Goal: Task Accomplishment & Management: Complete application form

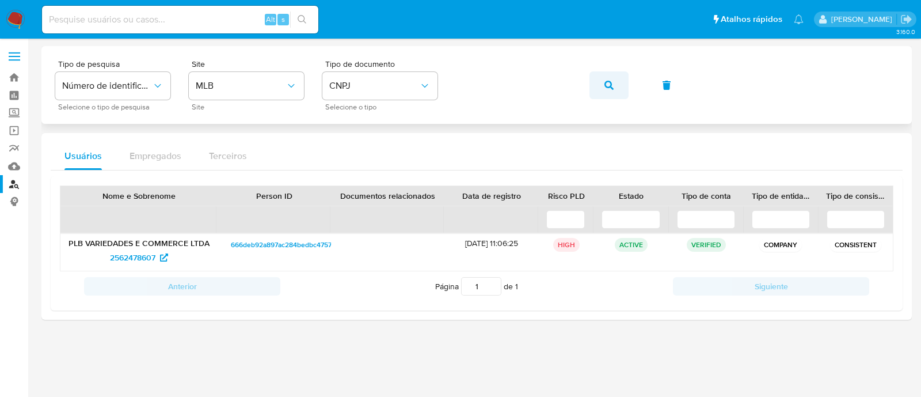
click at [601, 85] on button "button" at bounding box center [608, 85] width 39 height 28
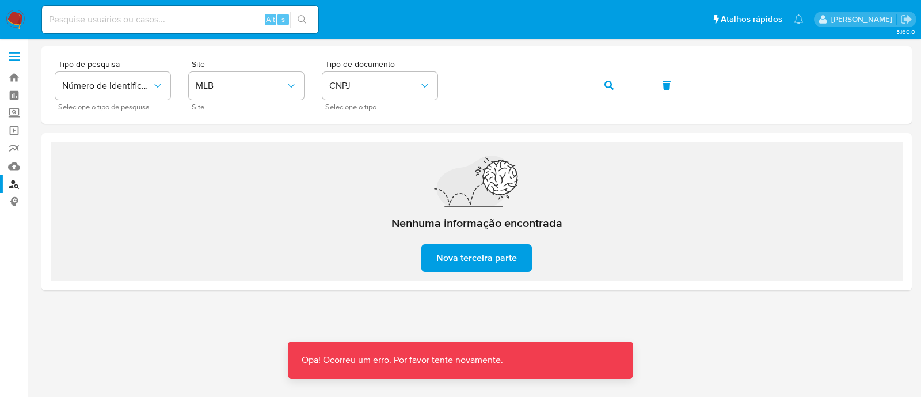
click at [667, 309] on div at bounding box center [476, 197] width 870 height 302
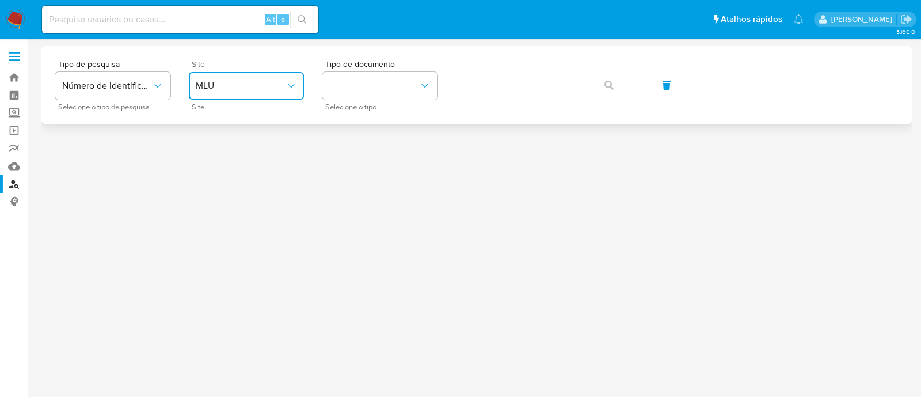
drag, startPoint x: 267, startPoint y: 92, endPoint x: 269, endPoint y: 99, distance: 7.8
click at [268, 92] on button "MLU" at bounding box center [246, 86] width 115 height 28
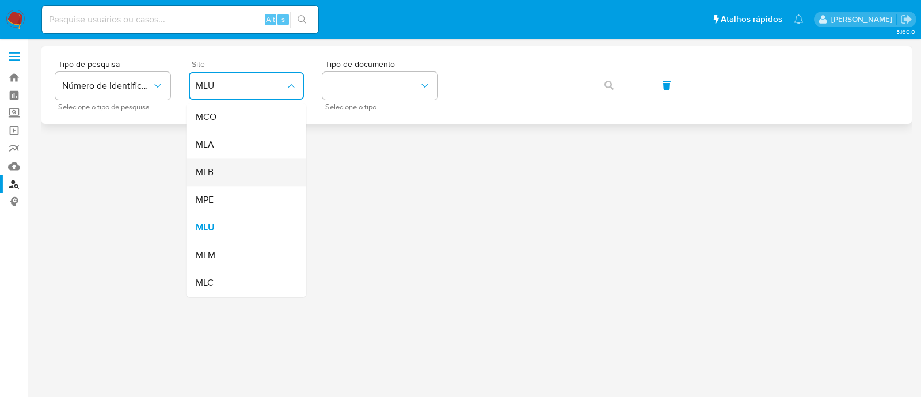
click at [233, 181] on div "MLB" at bounding box center [243, 172] width 94 height 28
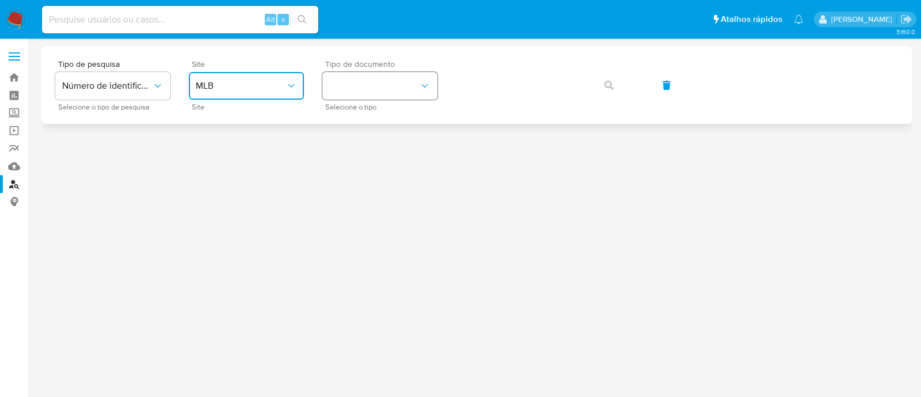
click at [338, 96] on button "identificationType" at bounding box center [379, 86] width 115 height 28
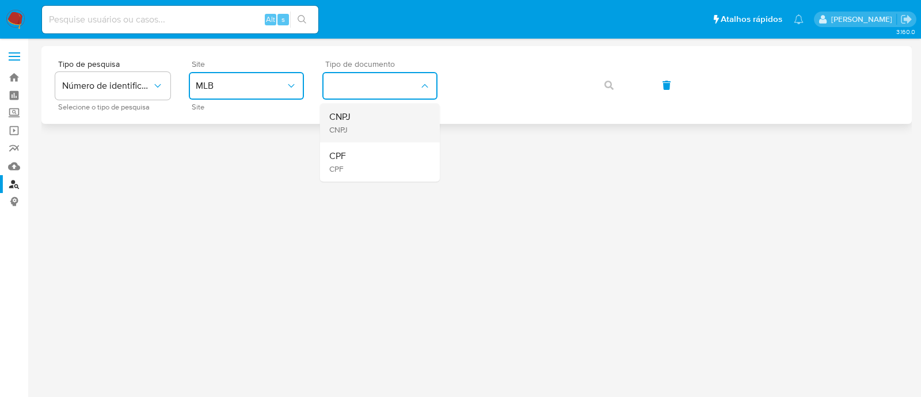
click at [361, 119] on div "CNPJ CNPJ" at bounding box center [376, 122] width 94 height 39
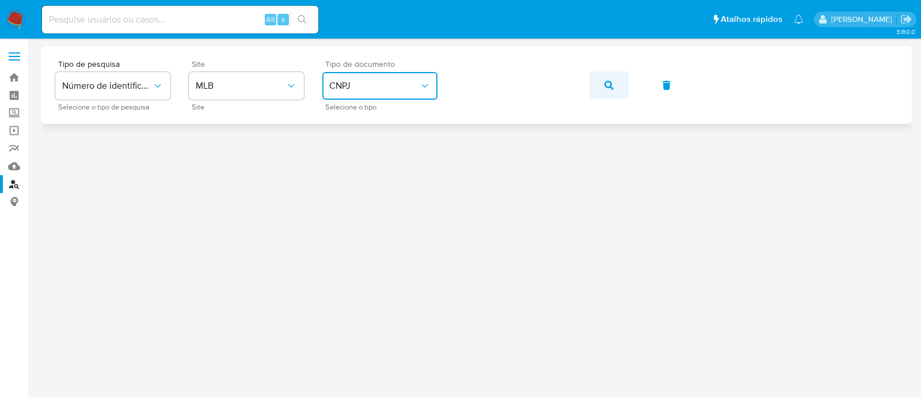
click at [606, 90] on span "button" at bounding box center [608, 85] width 9 height 25
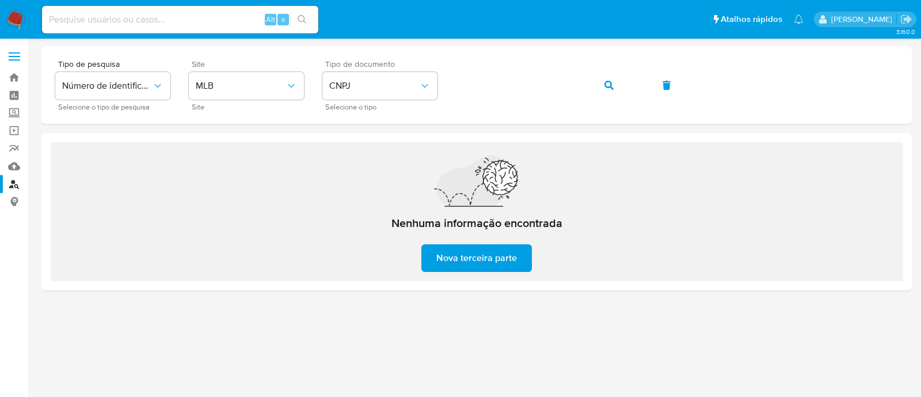
click at [585, 155] on div "Nenhuma informação encontrada Nova terceira parte" at bounding box center [477, 211] width 852 height 139
click at [620, 92] on button "button" at bounding box center [608, 85] width 39 height 28
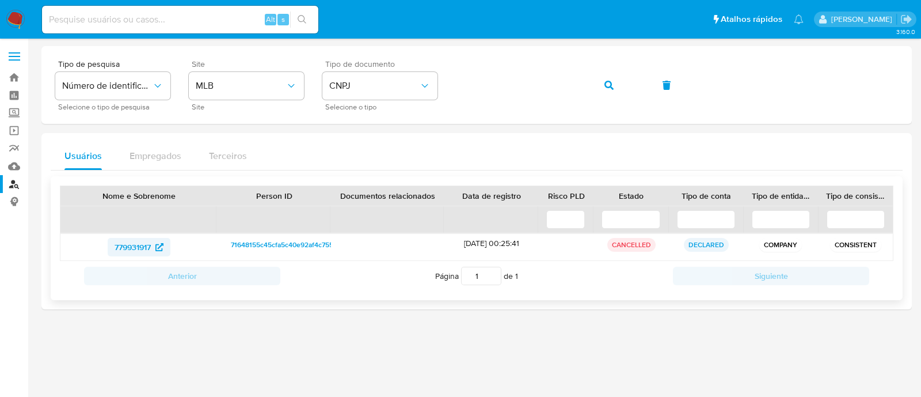
click at [133, 244] on span "779931917" at bounding box center [133, 247] width 36 height 18
click at [141, 242] on span "779931917" at bounding box center [133, 247] width 36 height 18
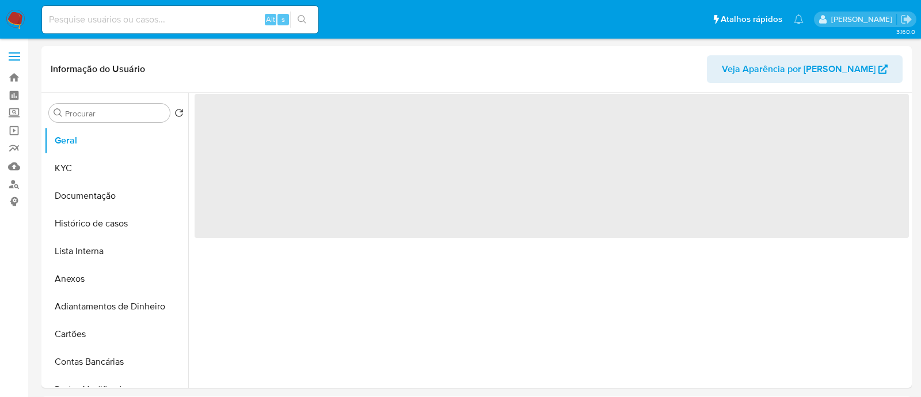
select select "10"
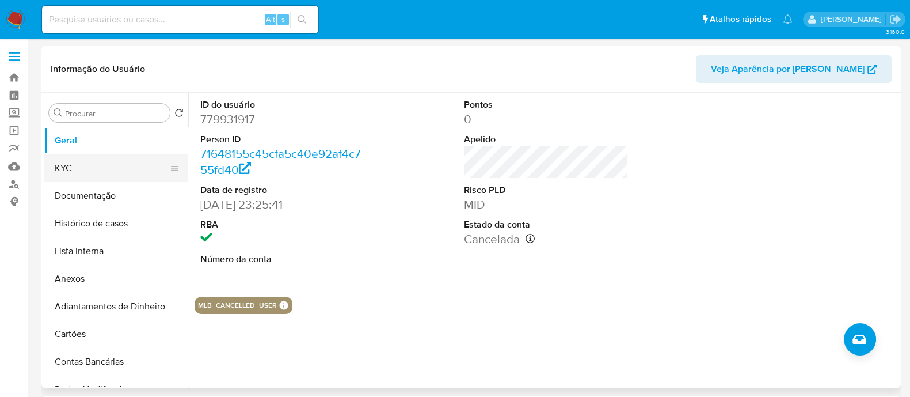
click at [96, 172] on button "KYC" at bounding box center [111, 168] width 135 height 28
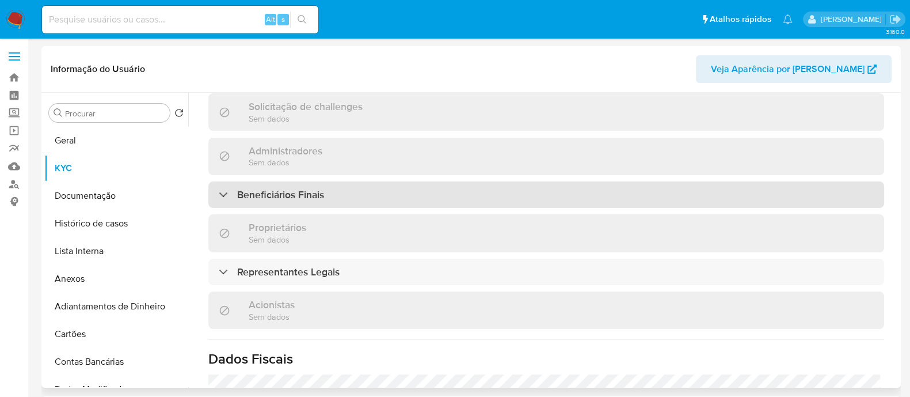
scroll to position [515, 0]
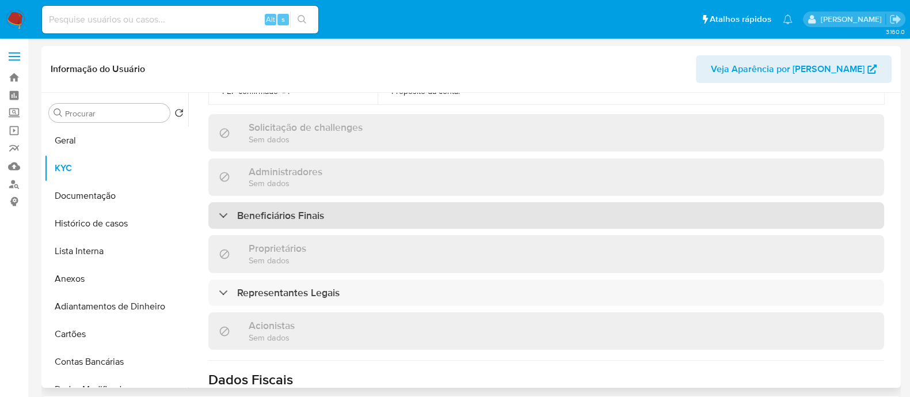
click at [310, 209] on h3 "Beneficiários Finais" at bounding box center [280, 215] width 87 height 13
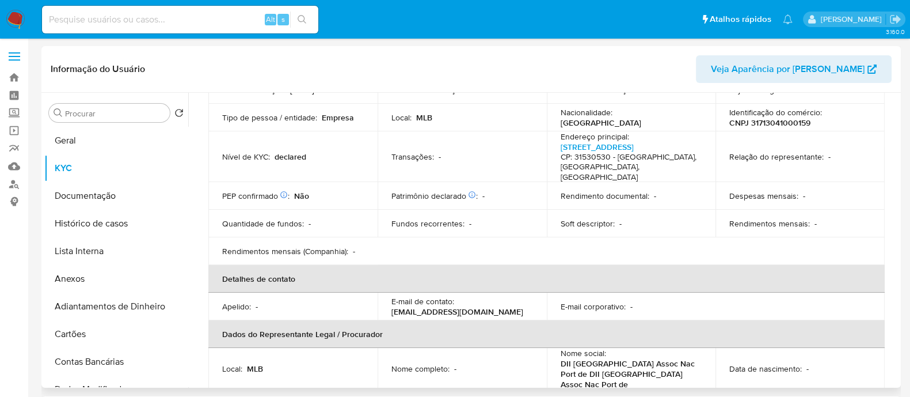
scroll to position [83, 0]
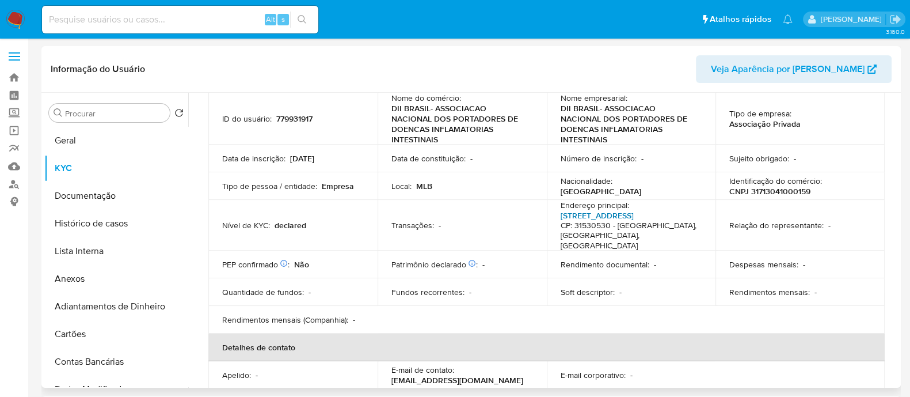
click at [585, 212] on link "Rua Clélia 370, Rio Branco" at bounding box center [597, 216] width 73 height 12
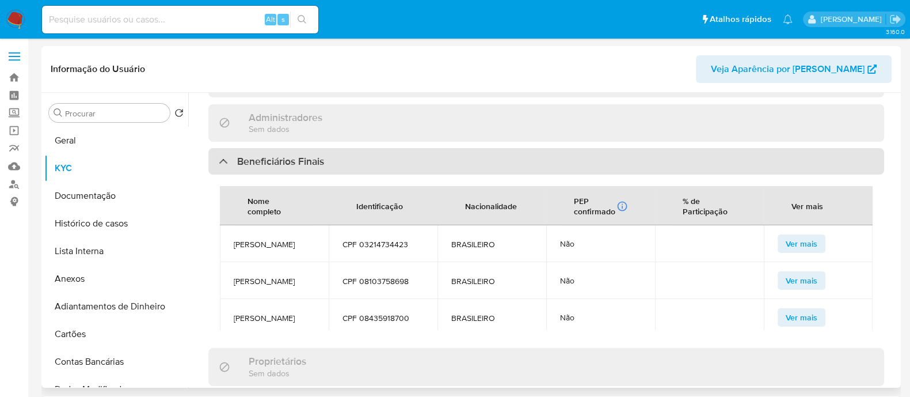
scroll to position [659, 0]
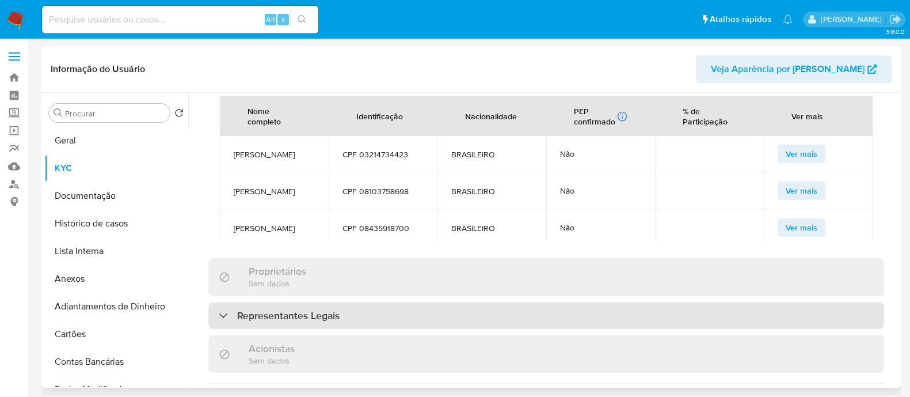
click at [322, 309] on h3 "Representantes Legais" at bounding box center [288, 315] width 102 height 13
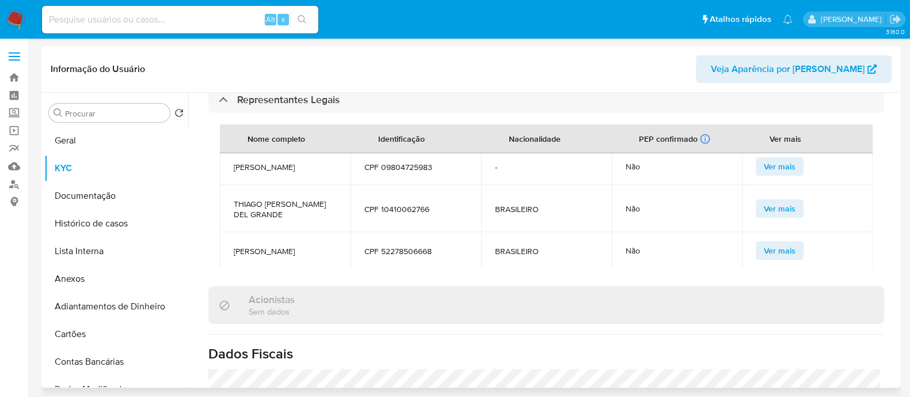
scroll to position [138, 0]
click at [325, 198] on span "THIAGO JOSE STRECK DEL GRANDE" at bounding box center [285, 208] width 103 height 21
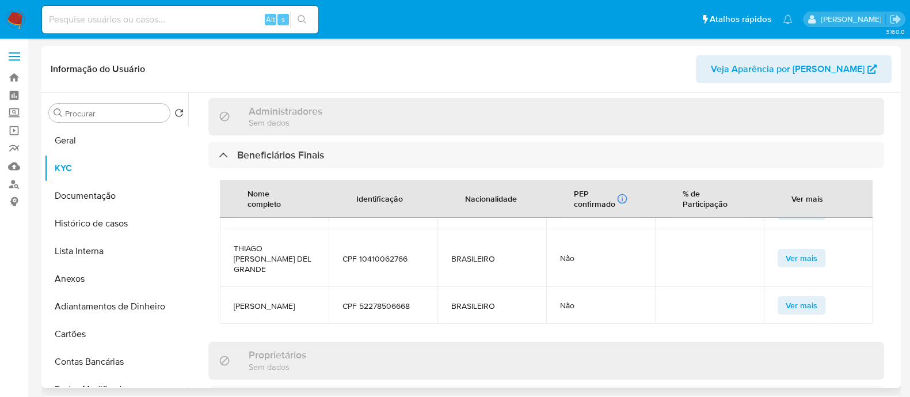
scroll to position [178, 0]
click at [389, 229] on td "CPF 10410062766" at bounding box center [383, 258] width 109 height 58
click at [279, 243] on span "THIAGO JOSE STRECK DEL GRANDE" at bounding box center [274, 258] width 81 height 31
click at [278, 243] on span "THIAGO JOSE STRECK DEL GRANDE" at bounding box center [274, 258] width 81 height 31
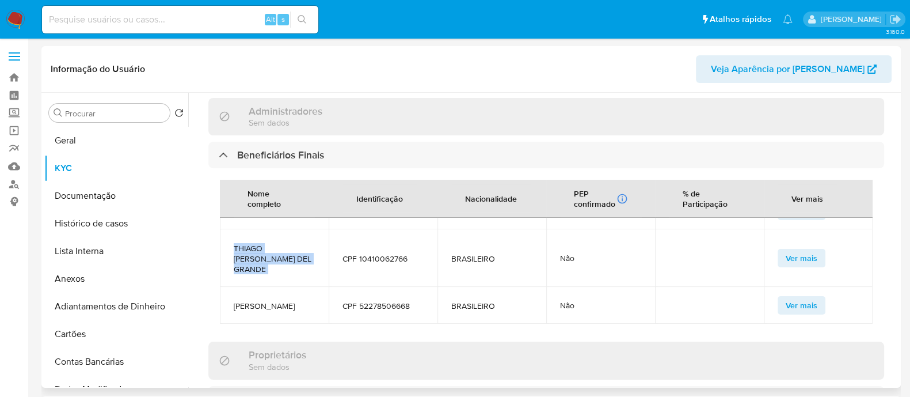
copy span "THIAGO JOSE STRECK DEL GRANDE"
click at [383, 253] on span "CPF 10410062766" at bounding box center [383, 258] width 81 height 10
click at [377, 253] on span "CPF 10410062766" at bounding box center [383, 258] width 81 height 10
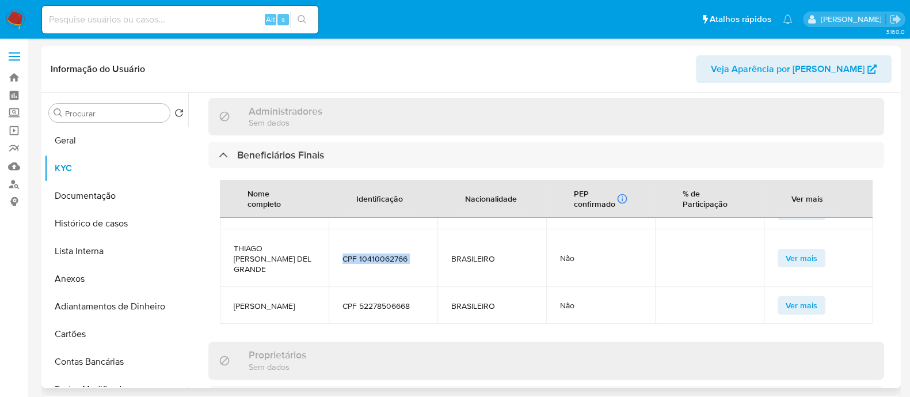
click at [377, 253] on span "CPF 10410062766" at bounding box center [383, 258] width 81 height 10
click at [363, 253] on span "CPF 10410062766" at bounding box center [383, 258] width 81 height 10
click at [265, 300] on span "PATRICIA MENDES SANTOS QUINTILIANO" at bounding box center [274, 305] width 81 height 10
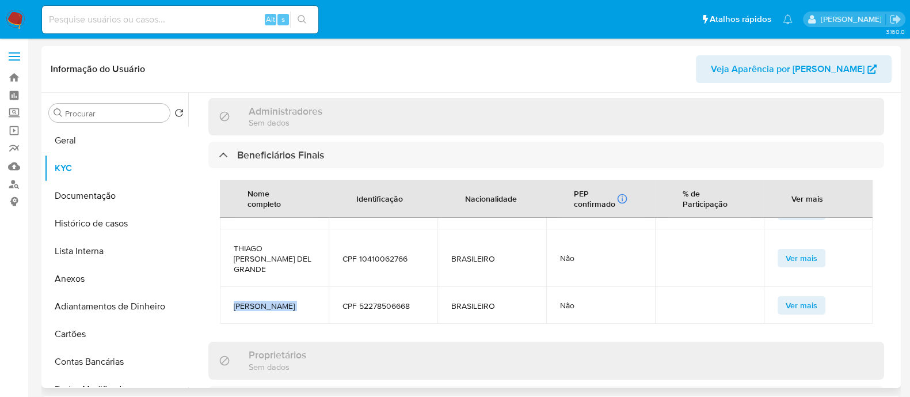
click at [265, 300] on span "PATRICIA MENDES SANTOS QUINTILIANO" at bounding box center [274, 305] width 81 height 10
copy span "PATRICIA MENDES SANTOS QUINTILIANO"
click at [363, 300] on span "CPF 52278506668" at bounding box center [383, 305] width 81 height 10
copy span "52278506668"
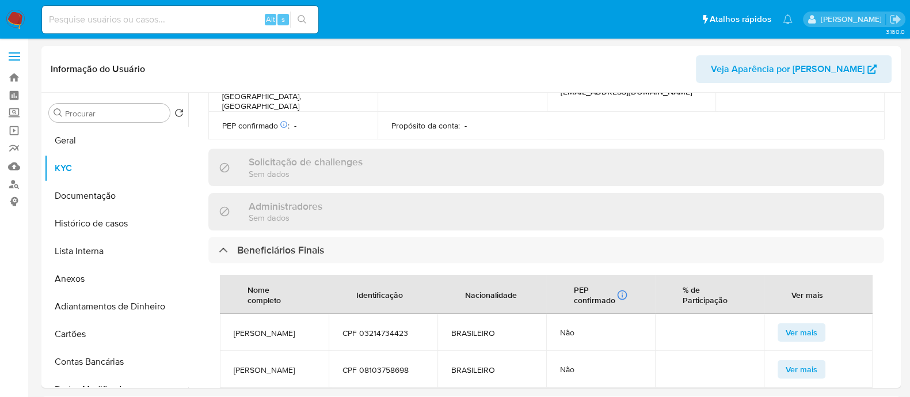
scroll to position [503, 0]
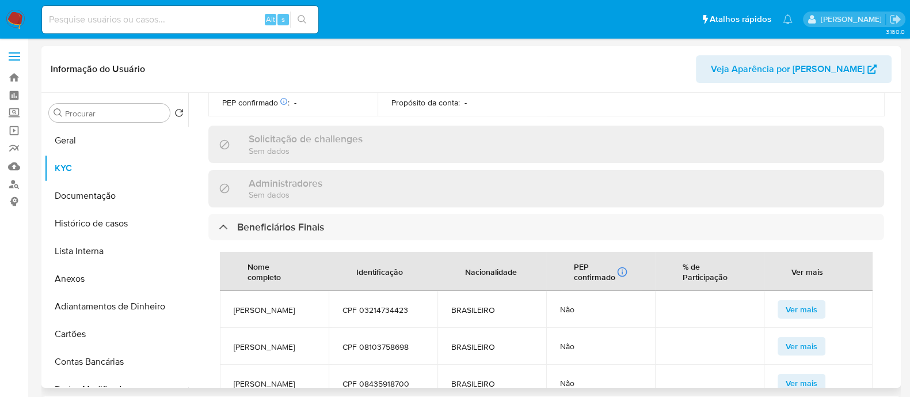
click at [389, 341] on span "CPF 08103758698" at bounding box center [383, 346] width 81 height 10
copy span "08103758698"
click at [238, 341] on span "EMMANUELLE APARECIDA PITA" at bounding box center [274, 346] width 81 height 10
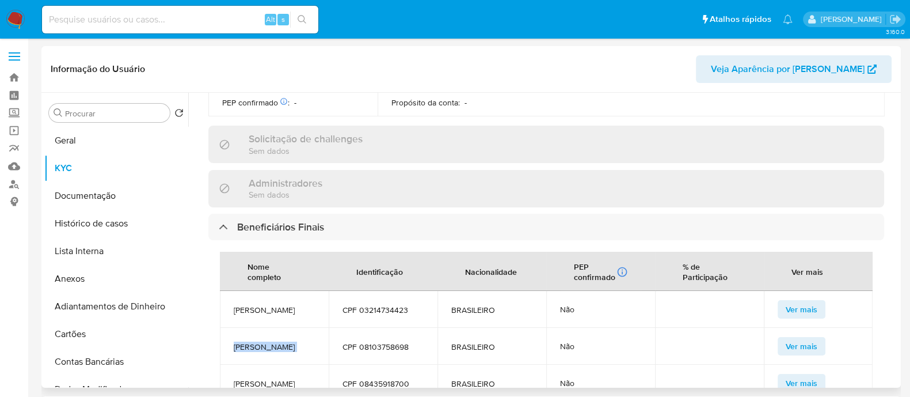
click at [238, 341] on span "EMMANUELLE APARECIDA PITA" at bounding box center [274, 346] width 81 height 10
copy span "EMMANUELLE APARECIDA PITA"
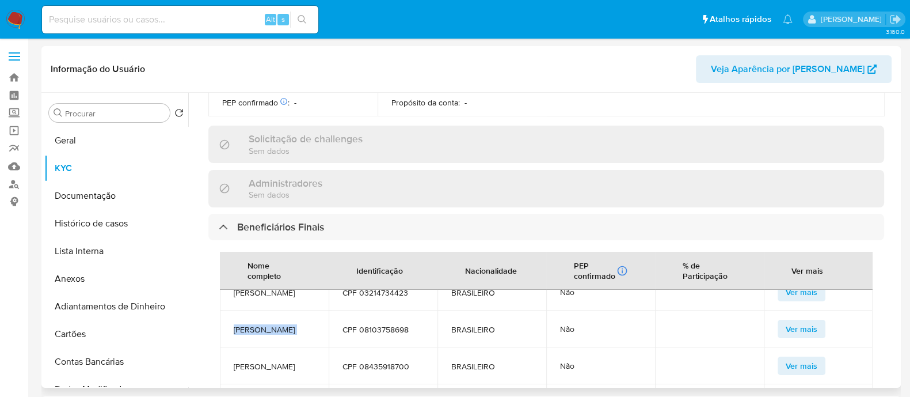
scroll to position [0, 0]
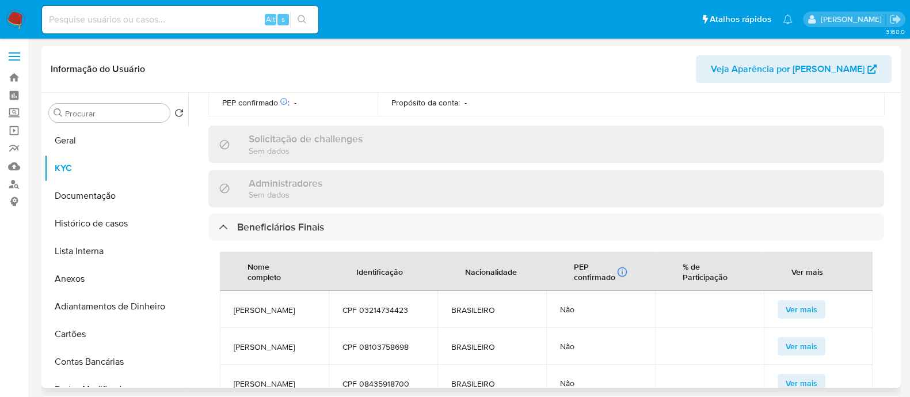
click at [391, 341] on span "CPF 08103758698" at bounding box center [383, 346] width 81 height 10
click at [394, 341] on span "CPF 08103758698" at bounding box center [383, 346] width 81 height 10
copy span "08103758698"
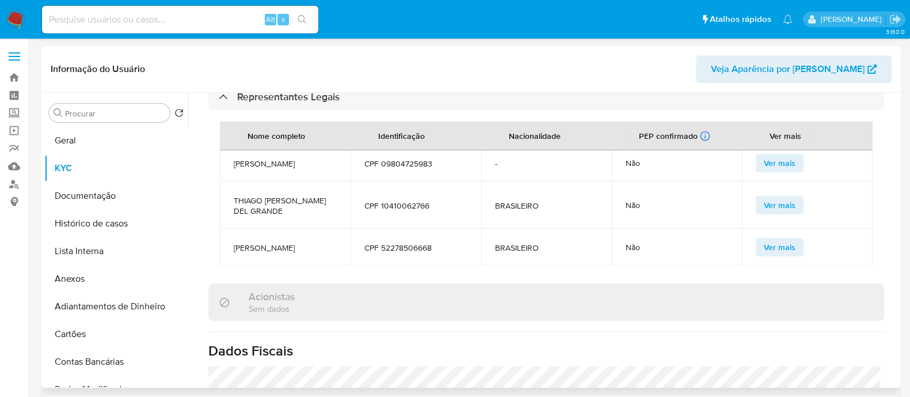
scroll to position [935, 0]
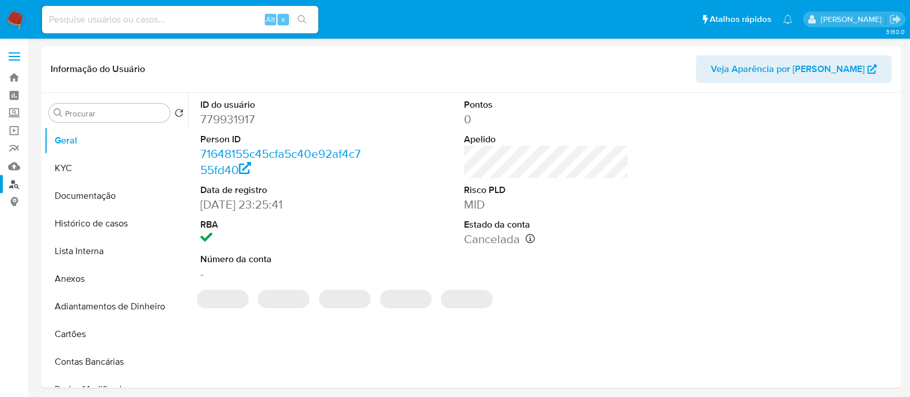
select select "10"
click at [14, 184] on link "Localizador de pessoas" at bounding box center [68, 184] width 137 height 18
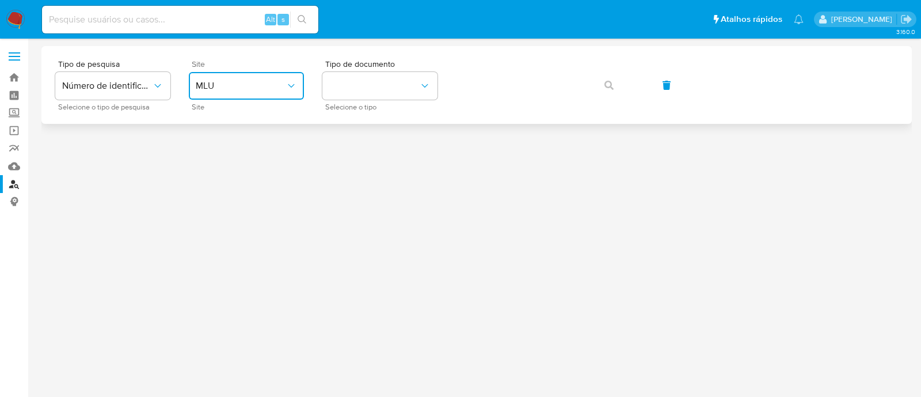
click at [249, 87] on span "MLU" at bounding box center [241, 86] width 90 height 12
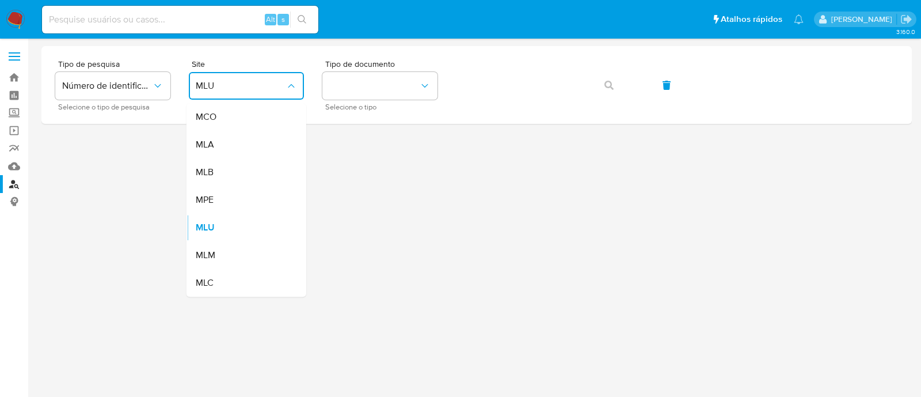
drag, startPoint x: 223, startPoint y: 169, endPoint x: 314, endPoint y: 128, distance: 99.2
click at [224, 169] on div "MLB" at bounding box center [243, 172] width 94 height 28
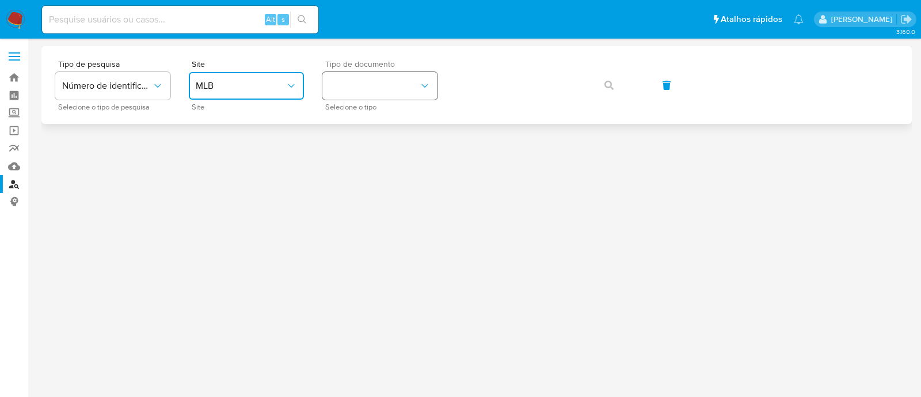
click at [354, 84] on button "identificationType" at bounding box center [379, 86] width 115 height 28
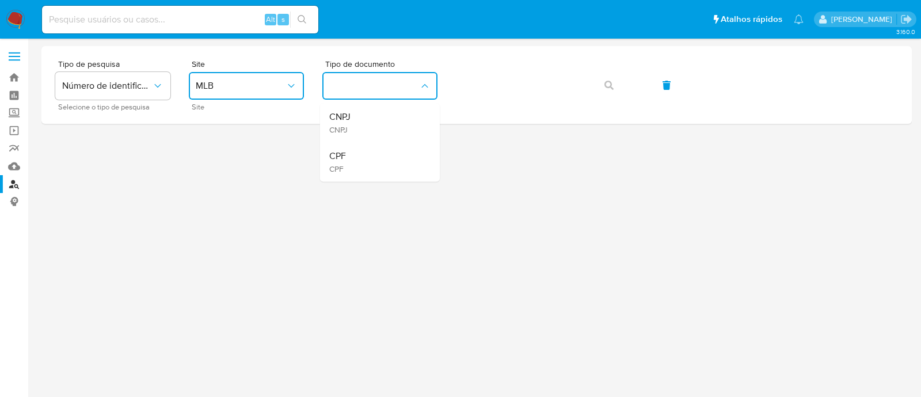
click at [367, 132] on div "CNPJ CNPJ" at bounding box center [376, 122] width 94 height 39
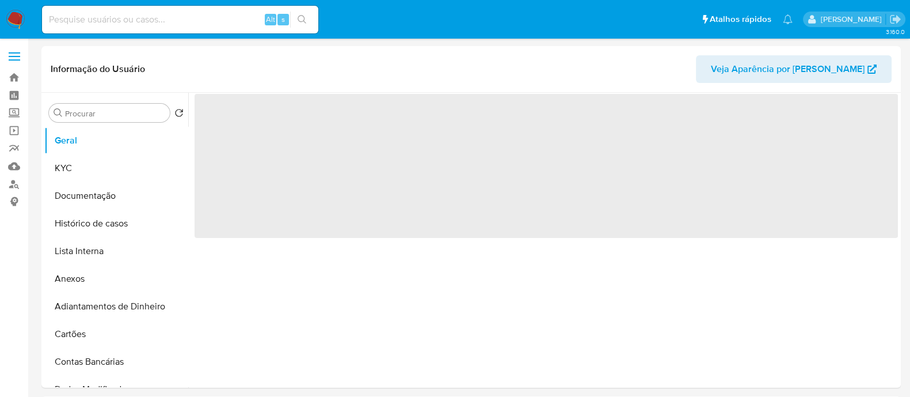
select select "10"
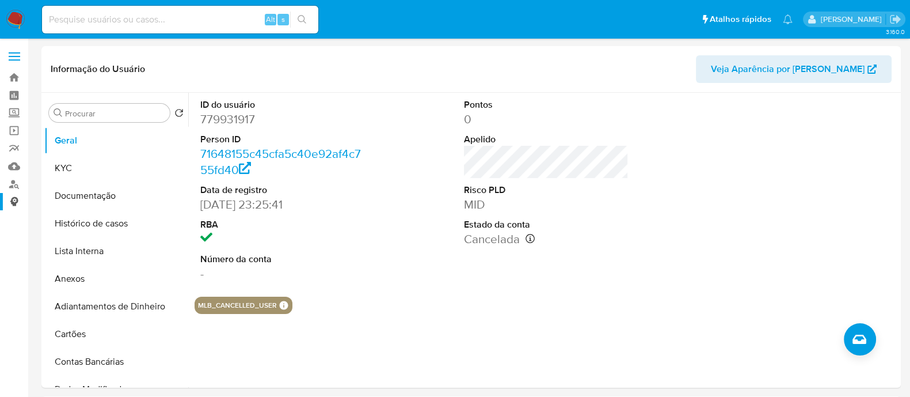
click at [21, 193] on link "Consolidado" at bounding box center [68, 202] width 137 height 18
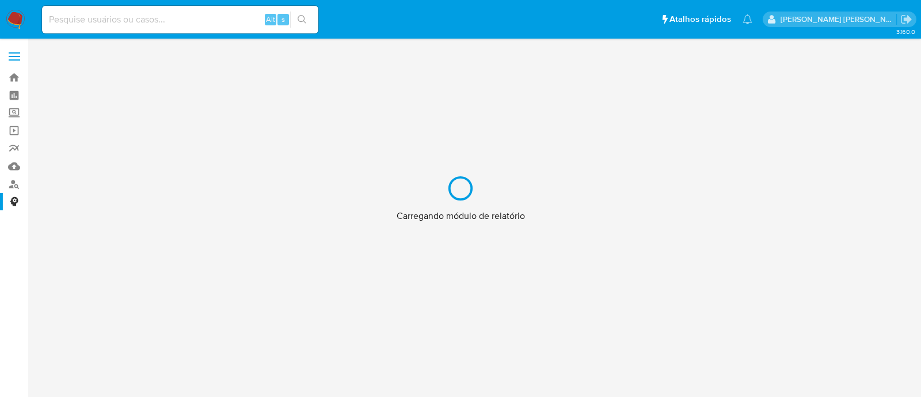
click at [12, 191] on div "Carregando módulo de relatório" at bounding box center [460, 198] width 921 height 397
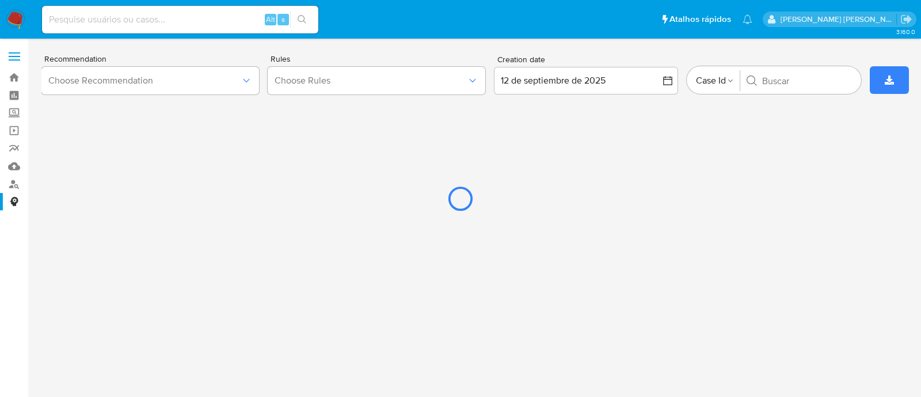
click at [17, 186] on div at bounding box center [460, 198] width 921 height 397
click at [14, 184] on div at bounding box center [460, 198] width 921 height 397
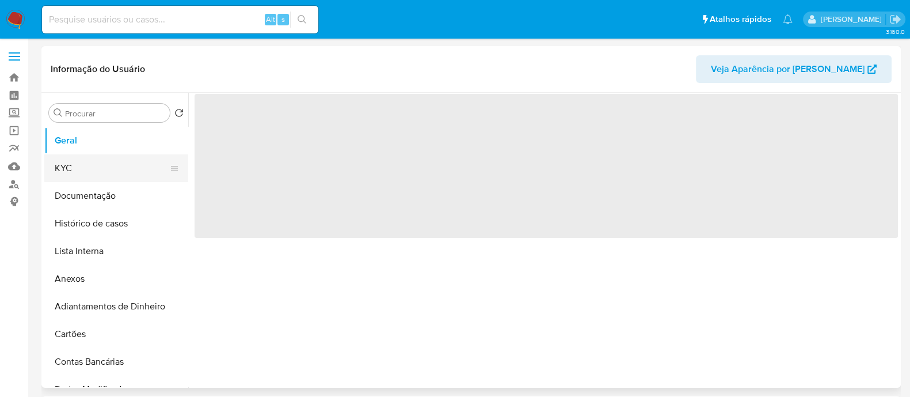
select select "10"
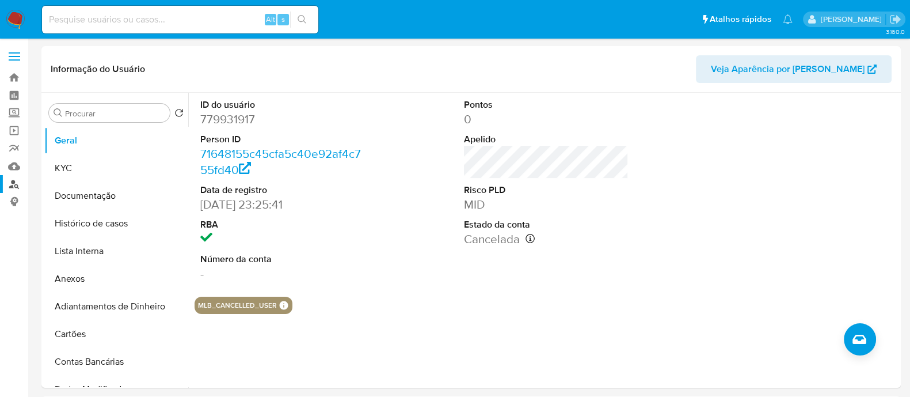
click at [11, 185] on link "Localizador de pessoas" at bounding box center [68, 184] width 137 height 18
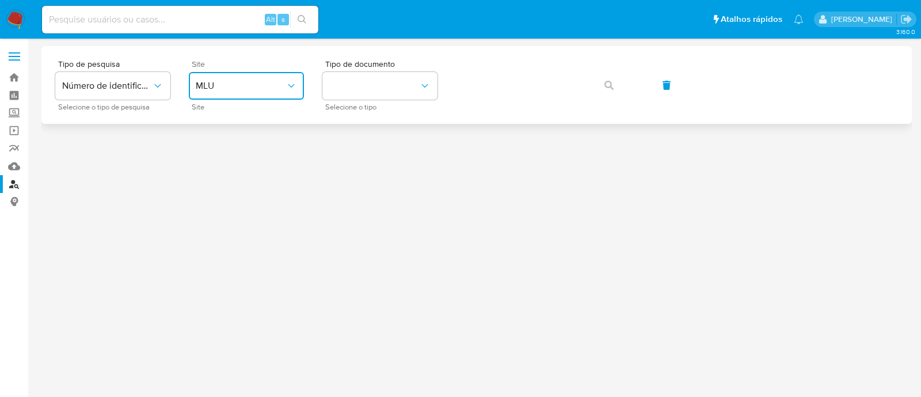
click at [231, 89] on span "MLU" at bounding box center [241, 86] width 90 height 12
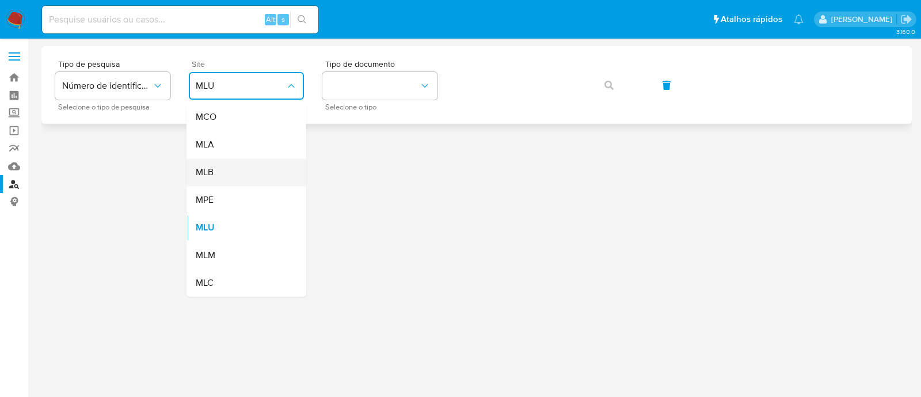
click at [245, 180] on div "MLB" at bounding box center [243, 172] width 94 height 28
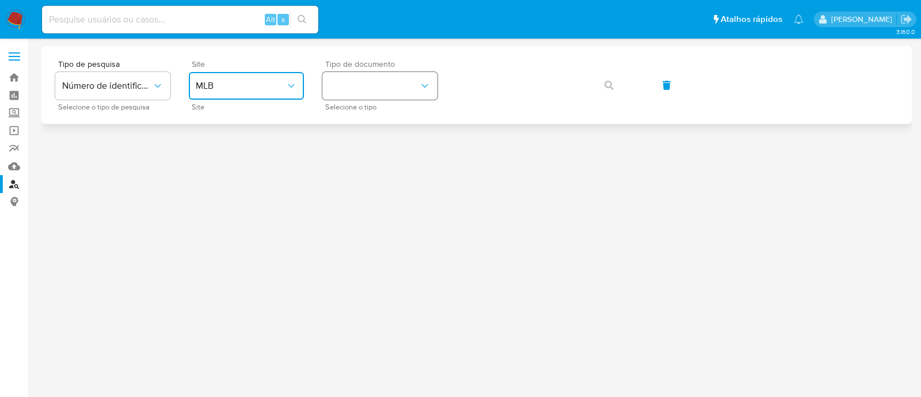
click at [355, 89] on button "identificationType" at bounding box center [379, 86] width 115 height 28
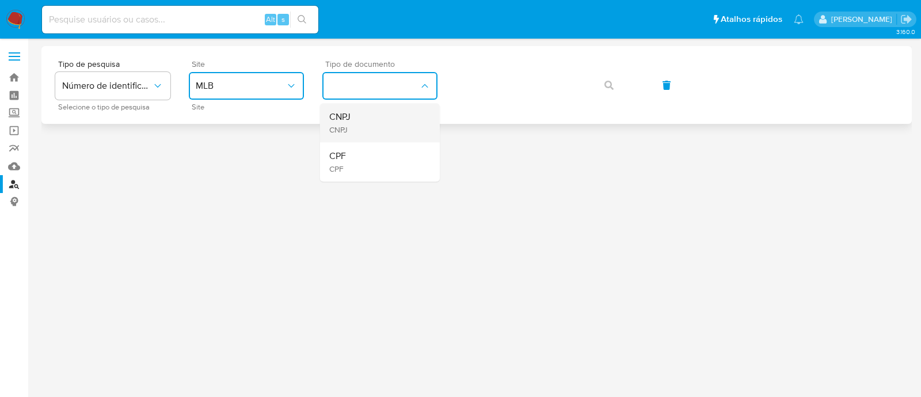
click at [355, 123] on div "CNPJ CNPJ" at bounding box center [376, 122] width 94 height 39
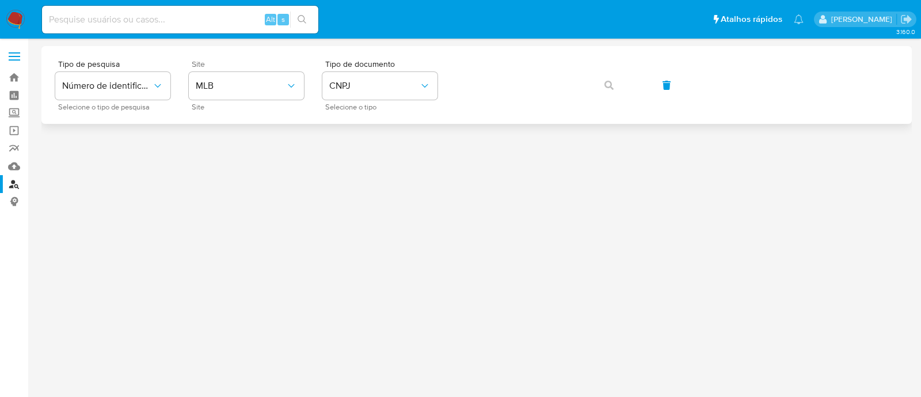
drag, startPoint x: 439, startPoint y: 87, endPoint x: 453, endPoint y: 87, distance: 14.4
click at [439, 87] on div "Tipo de pesquisa Número de identificação Selecione o tipo de pesquisa Site MLB …" at bounding box center [476, 85] width 843 height 50
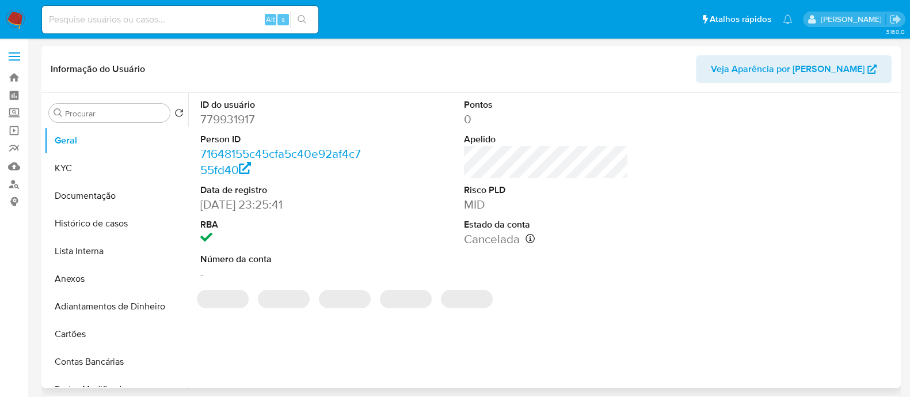
select select "10"
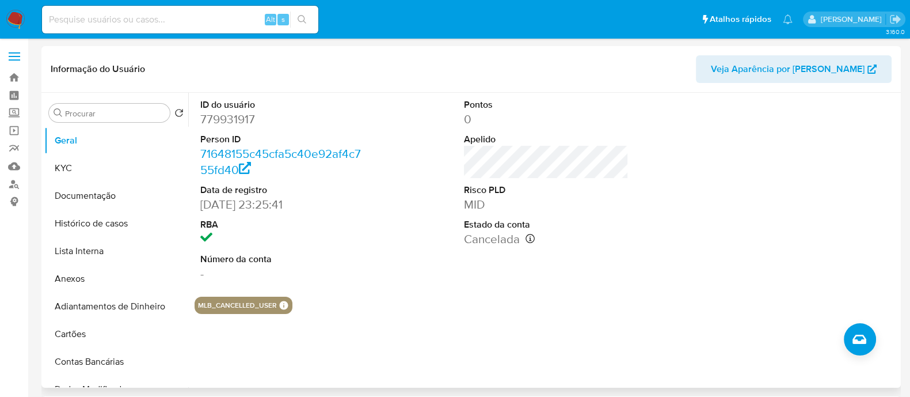
click at [839, 332] on div "ID do usuário 779931917 Person ID 71648155c45cfa5c40e92af4c755fd40 Data de regi…" at bounding box center [543, 240] width 710 height 295
click at [849, 334] on button "Criar caso manual" at bounding box center [860, 339] width 32 height 32
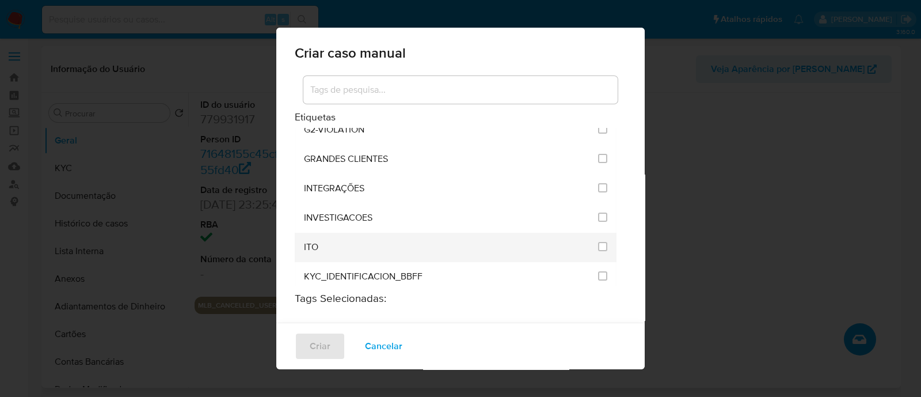
scroll to position [935, 0]
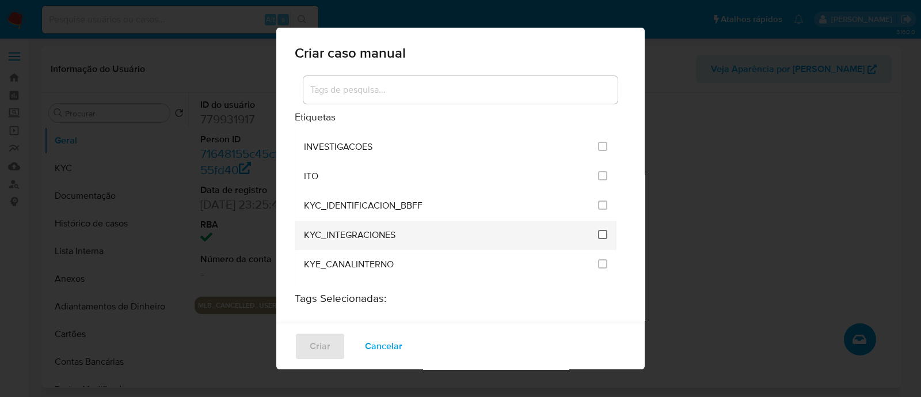
click at [598, 230] on input "2093" at bounding box center [602, 234] width 9 height 9
checkbox input "true"
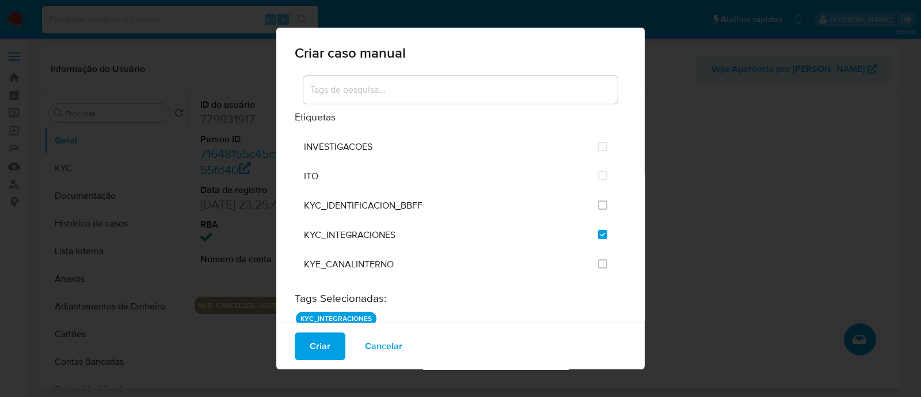
click at [315, 360] on div "Criar Cancelar" at bounding box center [460, 345] width 368 height 47
click at [340, 349] on button "Criar" at bounding box center [320, 346] width 51 height 28
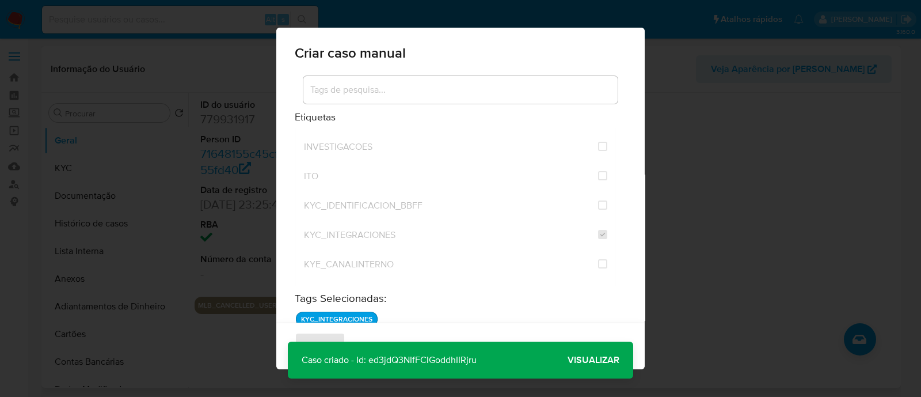
click at [578, 360] on span "Visualizar" at bounding box center [594, 360] width 52 height 0
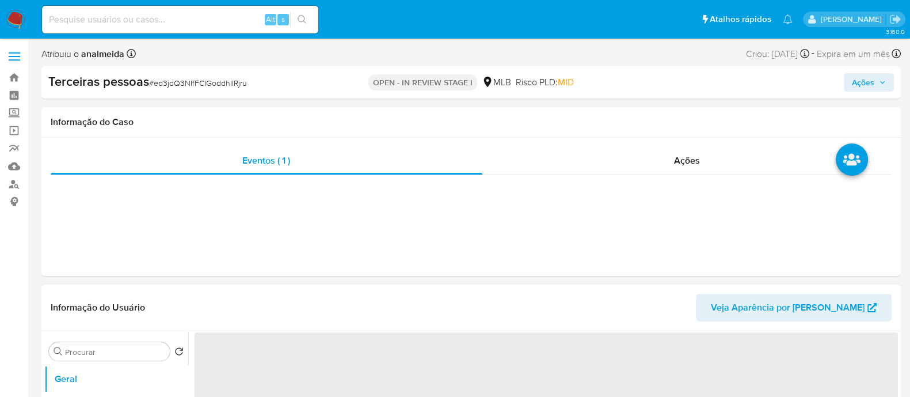
select select "10"
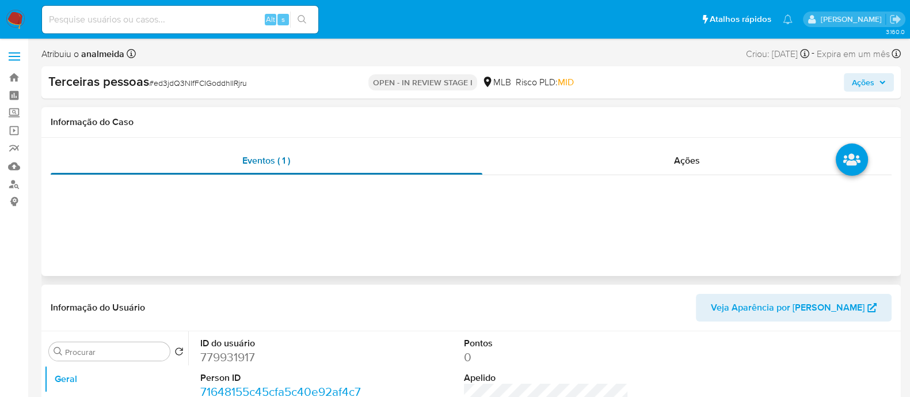
click at [455, 170] on div "Eventos ( 1 )" at bounding box center [267, 161] width 432 height 28
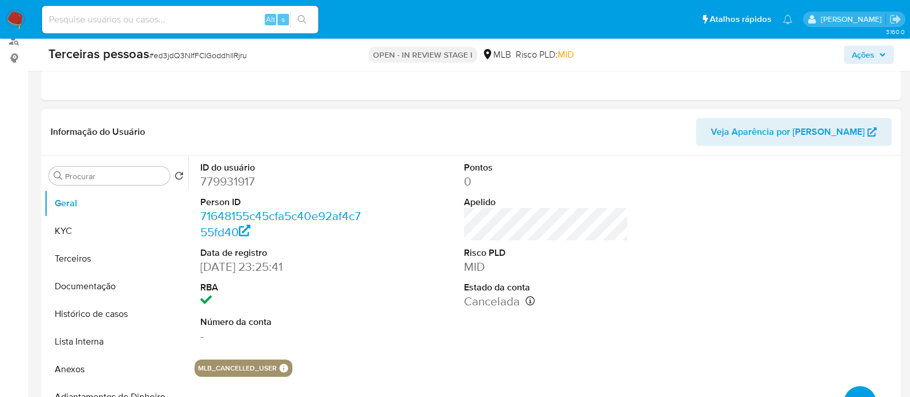
click at [389, 276] on div "ID do usuário 779931917 Person ID 71648155c45cfa5c40e92af4c755fd40 Data de regi…" at bounding box center [546, 252] width 703 height 195
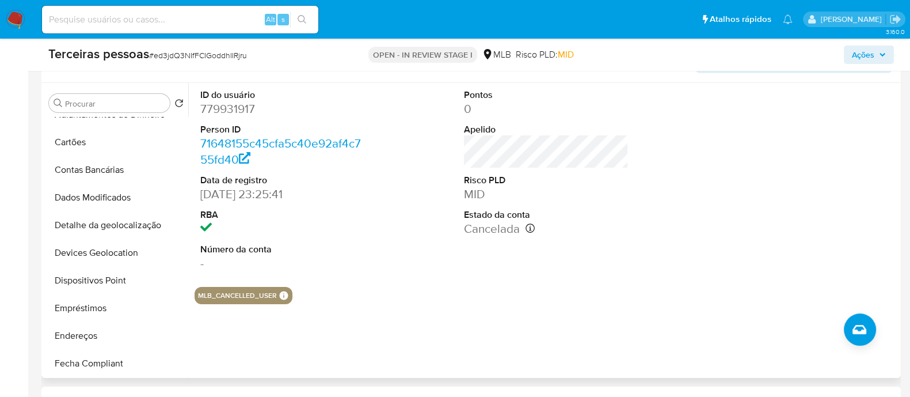
scroll to position [209, 0]
click at [144, 97] on div "Procurar" at bounding box center [109, 103] width 121 height 18
click at [109, 103] on input "Procurar" at bounding box center [115, 103] width 100 height 10
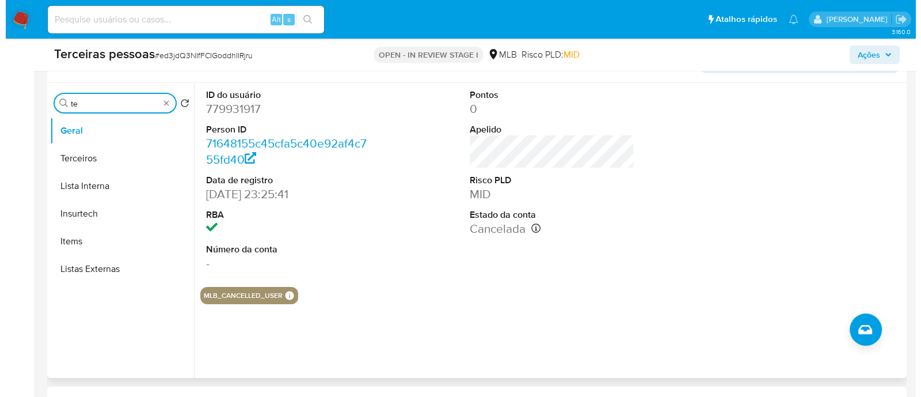
scroll to position [0, 0]
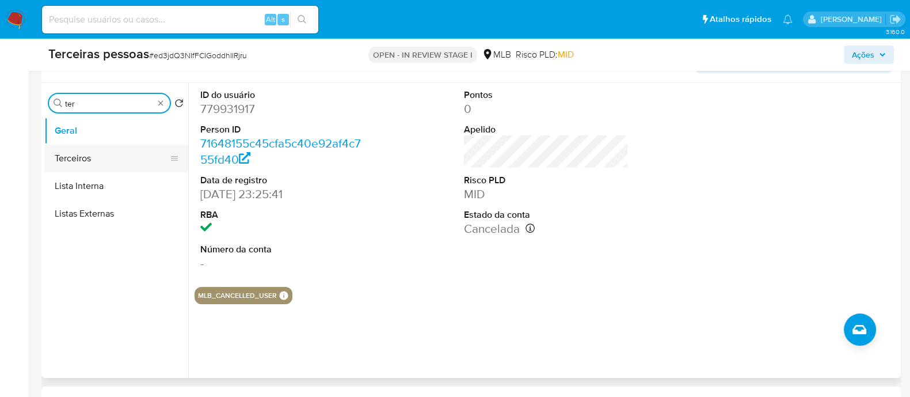
type input "ter"
click at [73, 165] on button "Terceiros" at bounding box center [111, 158] width 135 height 28
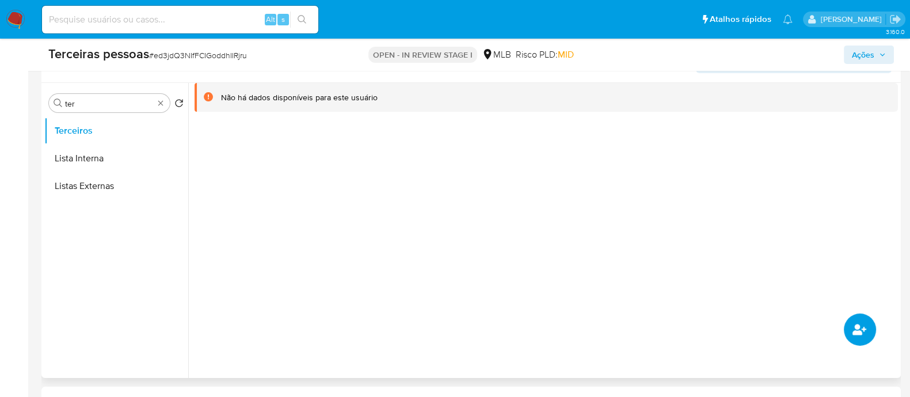
click at [866, 330] on icon "common.add_complementary_information" at bounding box center [860, 329] width 14 height 14
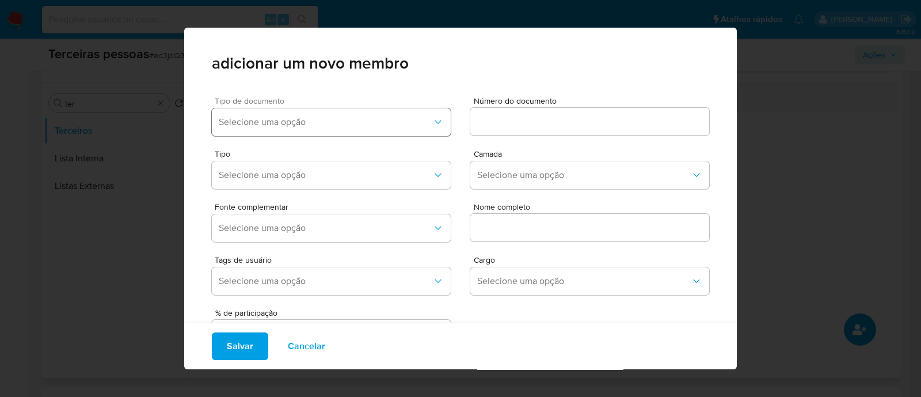
click at [338, 122] on span "Selecione uma opção" at bounding box center [326, 122] width 214 height 12
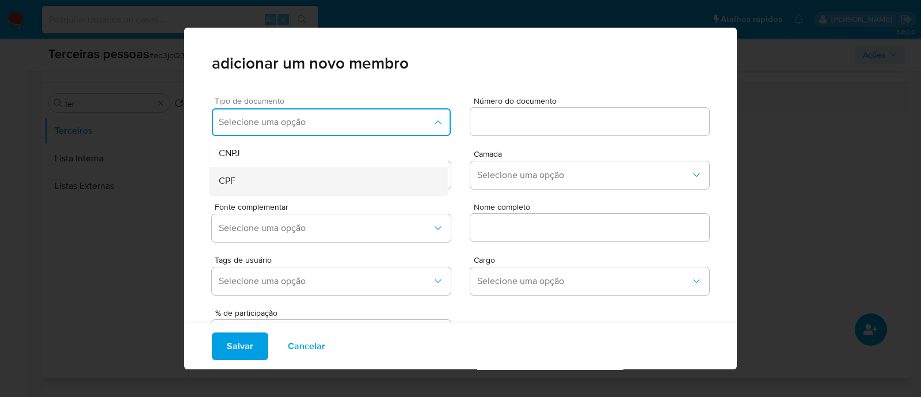
click at [313, 181] on div "CPF" at bounding box center [307, 181] width 176 height 28
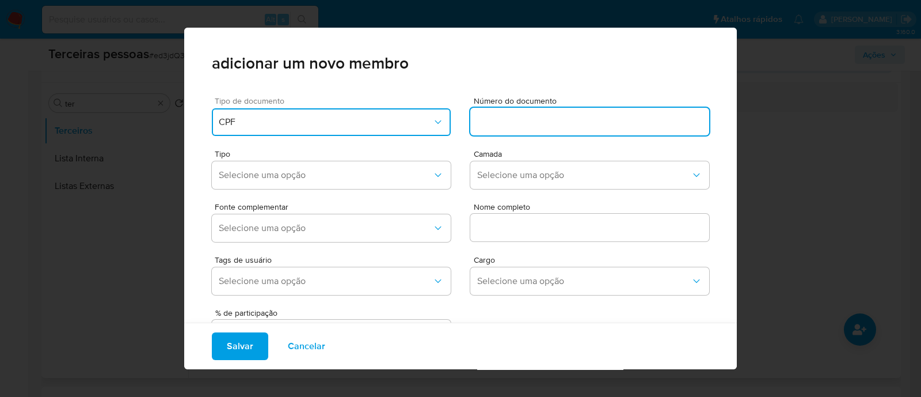
click at [477, 125] on input at bounding box center [589, 121] width 239 height 15
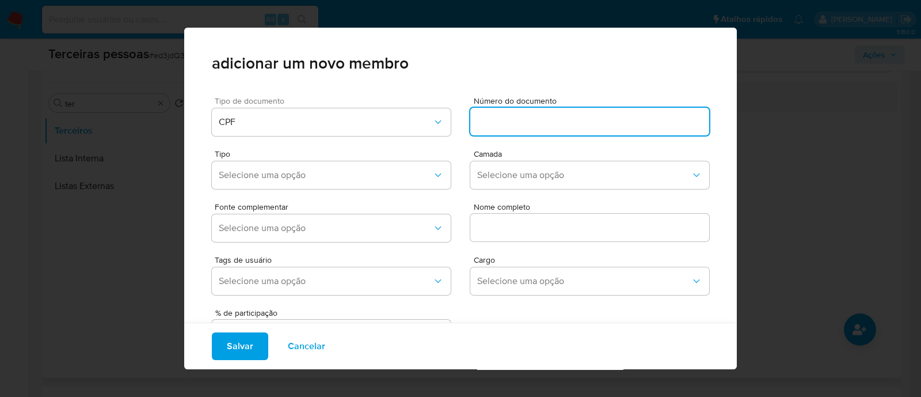
paste input "10410062766"
type input "10410062766"
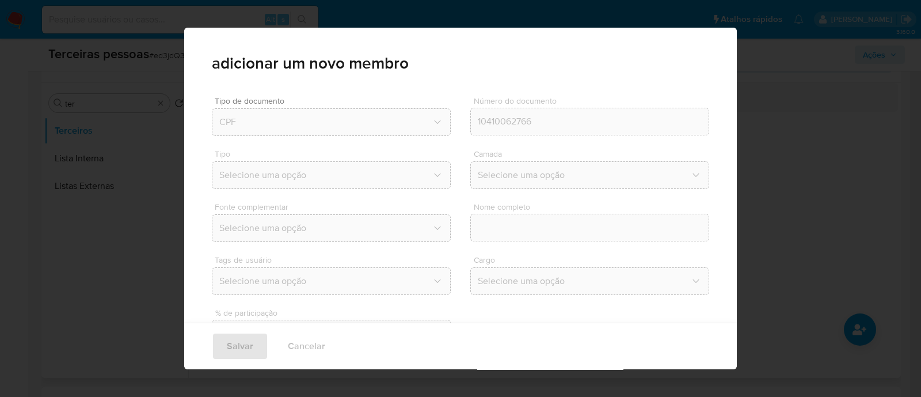
type input "Thiago Jose Streck del Grande"
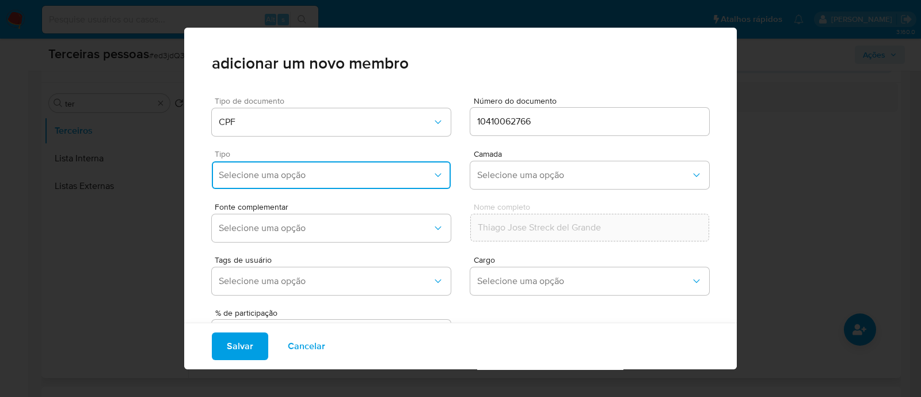
click at [302, 165] on button "Selecione uma opção" at bounding box center [331, 175] width 239 height 28
click at [286, 315] on div "Accionistas" at bounding box center [307, 317] width 176 height 28
click at [498, 173] on span "Selecione uma opção" at bounding box center [584, 175] width 214 height 12
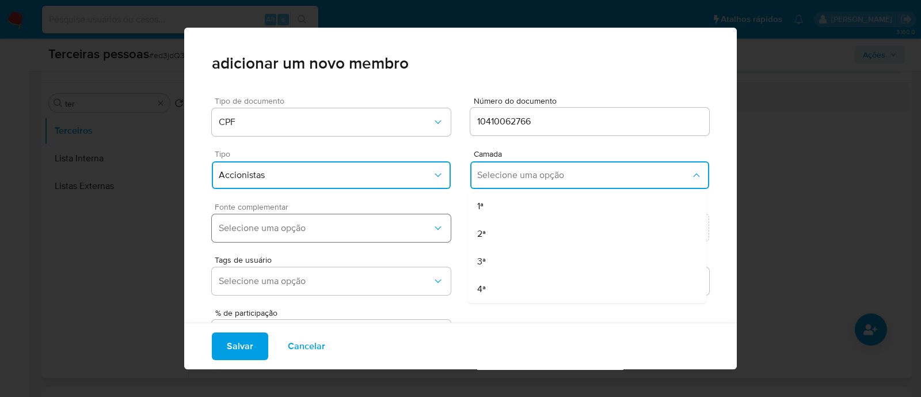
drag, startPoint x: 487, startPoint y: 203, endPoint x: 391, endPoint y: 222, distance: 97.5
click at [485, 204] on div "1ª" at bounding box center [565, 206] width 176 height 28
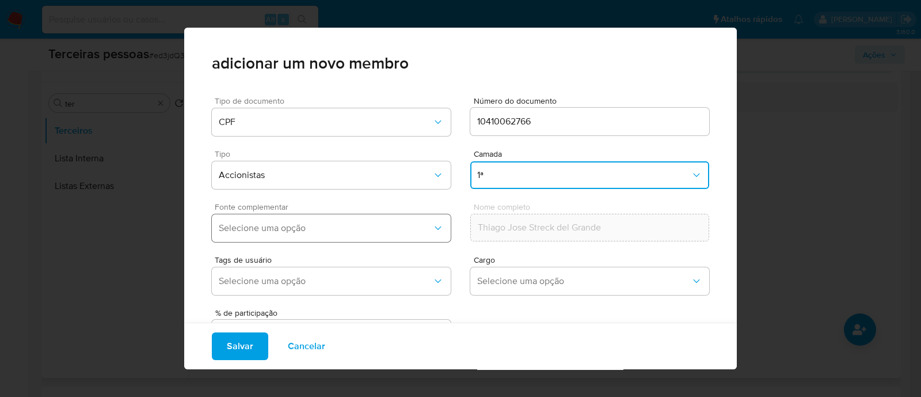
click at [379, 222] on span "Selecione uma opção" at bounding box center [326, 228] width 214 height 12
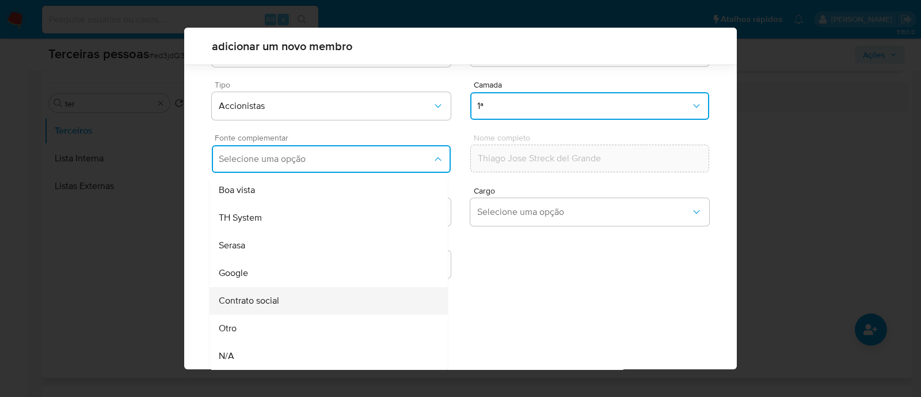
click at [302, 292] on div "Contrato social" at bounding box center [307, 301] width 176 height 28
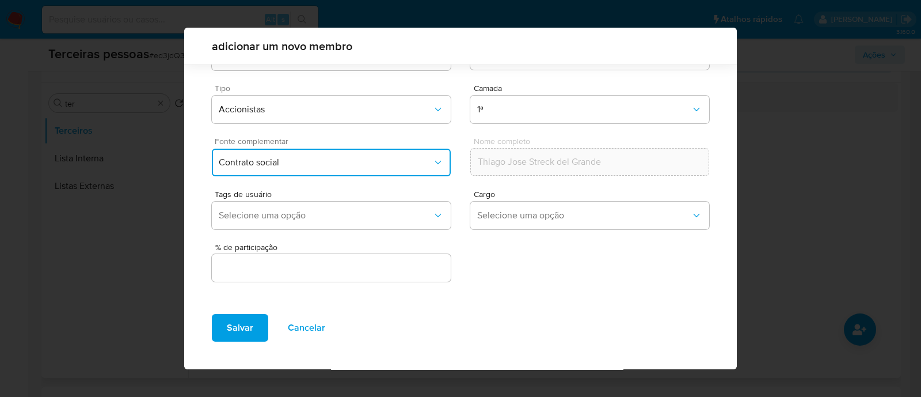
scroll to position [42, 0]
click at [370, 277] on div at bounding box center [331, 268] width 239 height 28
drag, startPoint x: 433, startPoint y: 266, endPoint x: 443, endPoint y: 275, distance: 13.4
click at [433, 267] on input "text" at bounding box center [331, 268] width 239 height 15
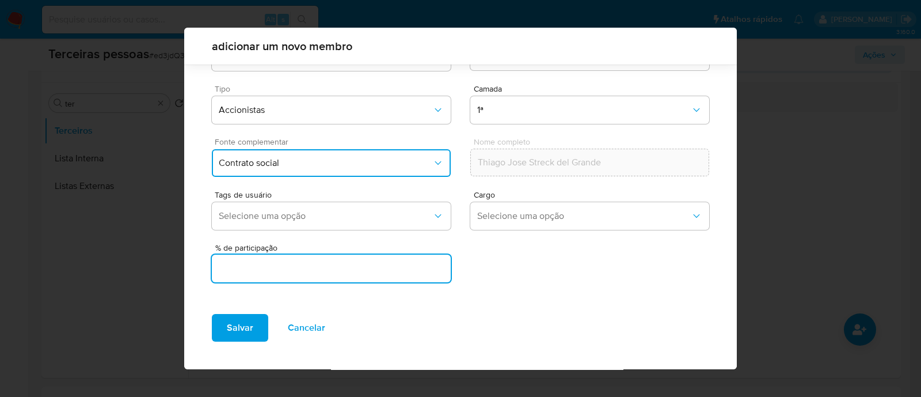
click at [359, 166] on span "Contrato social" at bounding box center [326, 163] width 214 height 12
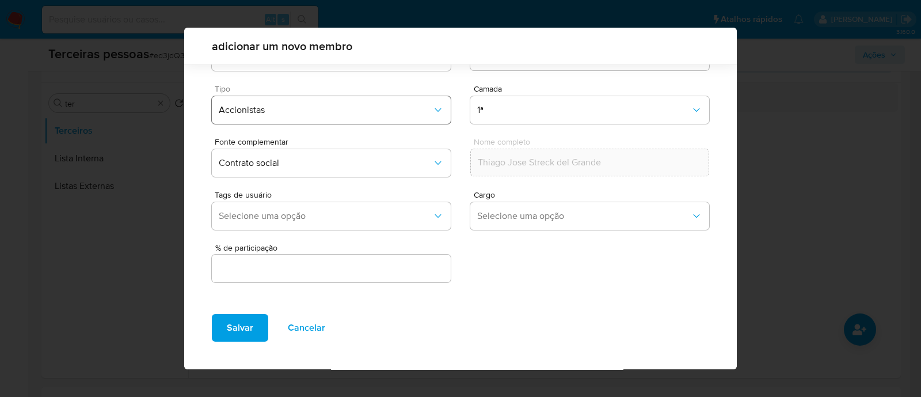
click at [391, 97] on button "Accionistas" at bounding box center [331, 110] width 239 height 28
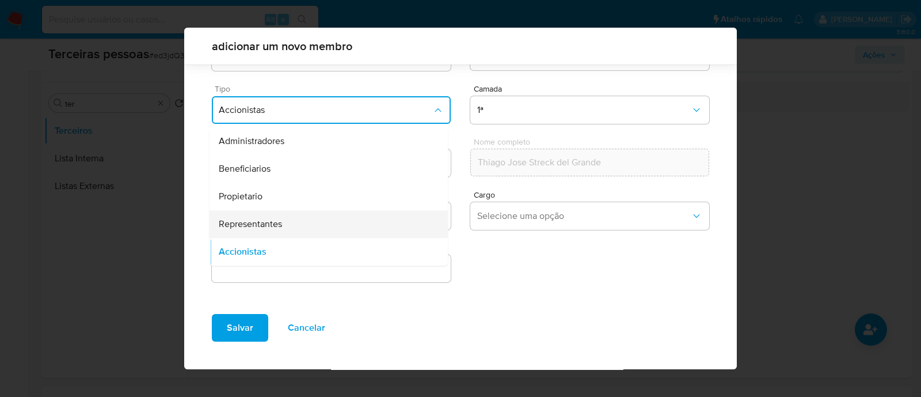
click at [317, 224] on div "Representantes" at bounding box center [307, 224] width 176 height 28
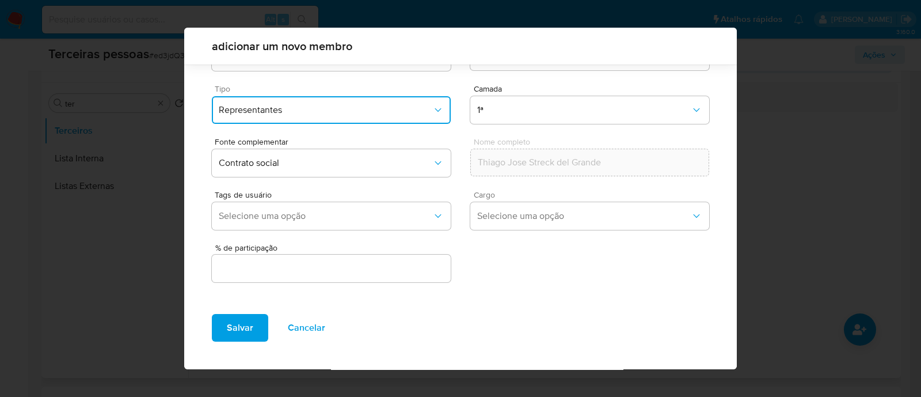
click at [512, 192] on span "Cargo" at bounding box center [593, 195] width 239 height 8
click at [518, 214] on span "Selecione uma opção" at bounding box center [584, 216] width 214 height 12
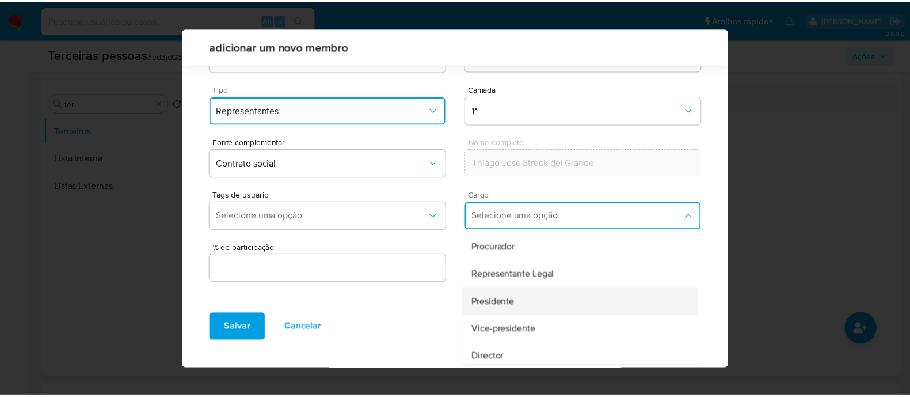
scroll to position [71, 0]
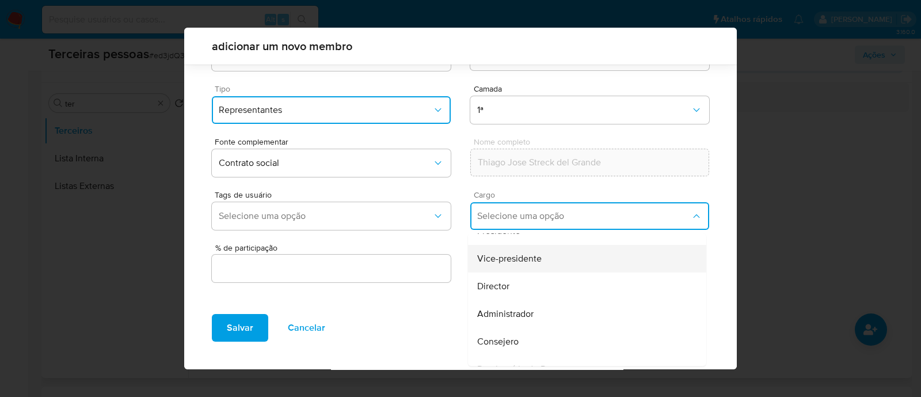
click at [513, 268] on div "Vice-presidente" at bounding box center [565, 259] width 176 height 28
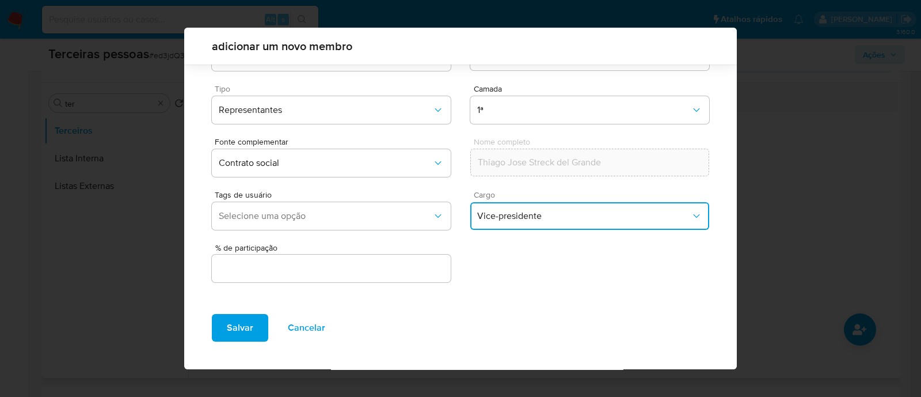
click at [389, 257] on div at bounding box center [331, 268] width 239 height 28
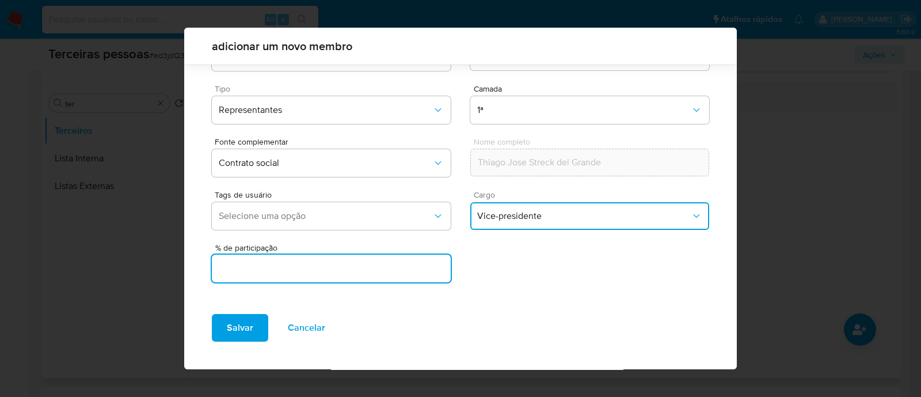
click at [383, 266] on input "text" at bounding box center [331, 268] width 239 height 15
type input "0"
click at [231, 328] on span "Salvar" at bounding box center [240, 327] width 26 height 25
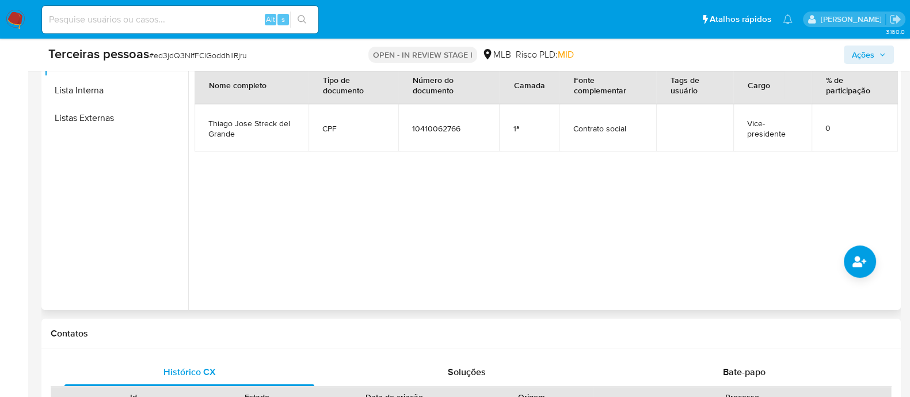
scroll to position [360, 0]
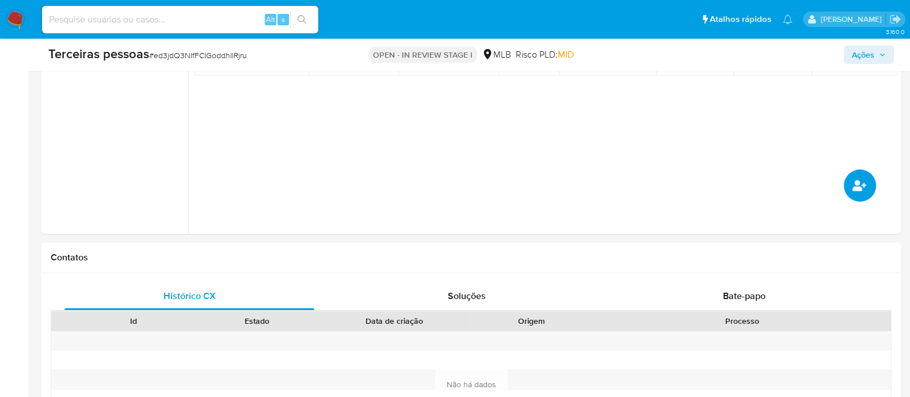
click at [858, 195] on button "common.add_complementary_information" at bounding box center [860, 185] width 32 height 32
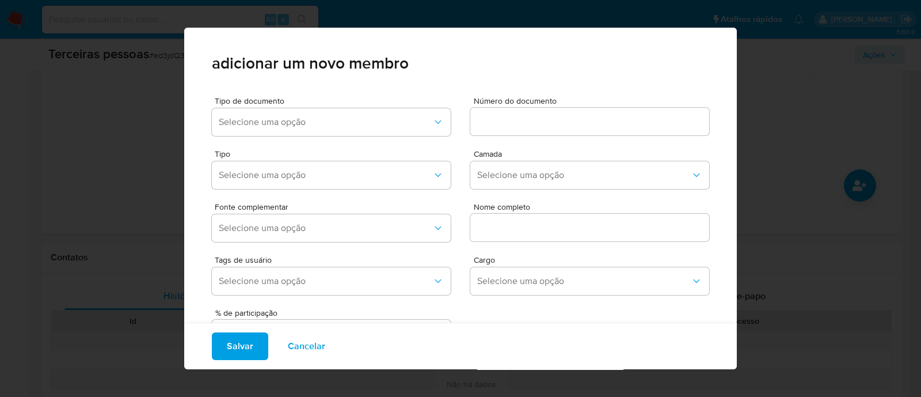
click at [815, 115] on div "adicionar um novo membro Tipo de documento Selecione uma opção Número do docume…" at bounding box center [460, 198] width 921 height 397
click at [290, 339] on span "Cancelar" at bounding box center [306, 345] width 37 height 25
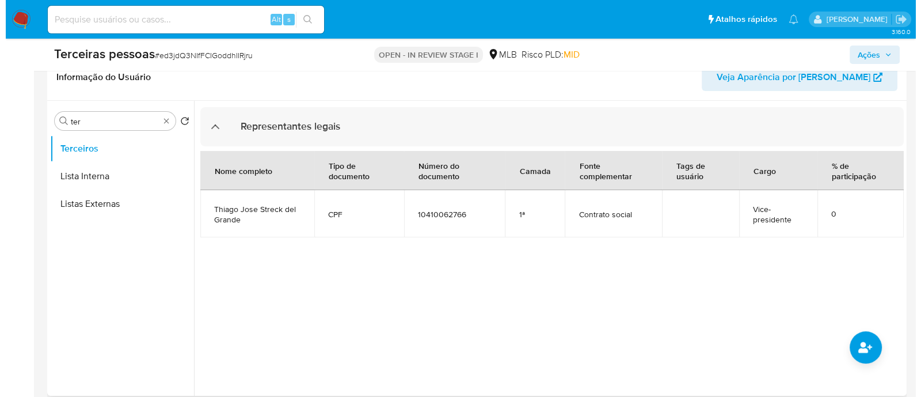
scroll to position [287, 0]
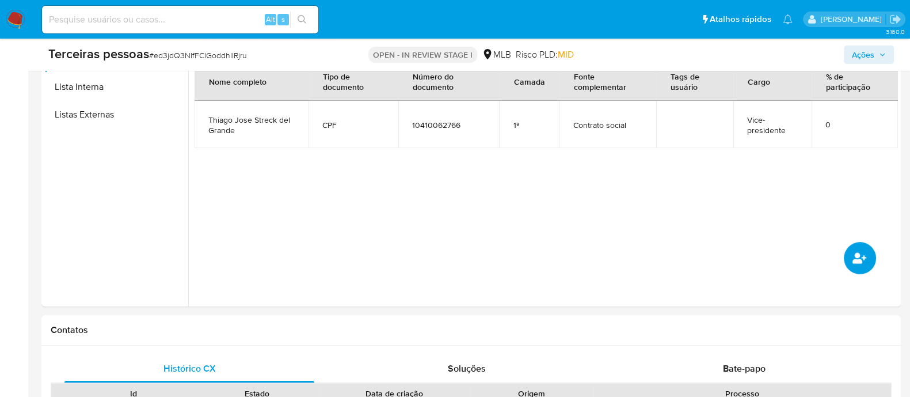
click at [855, 248] on button "common.add_complementary_information" at bounding box center [860, 258] width 32 height 32
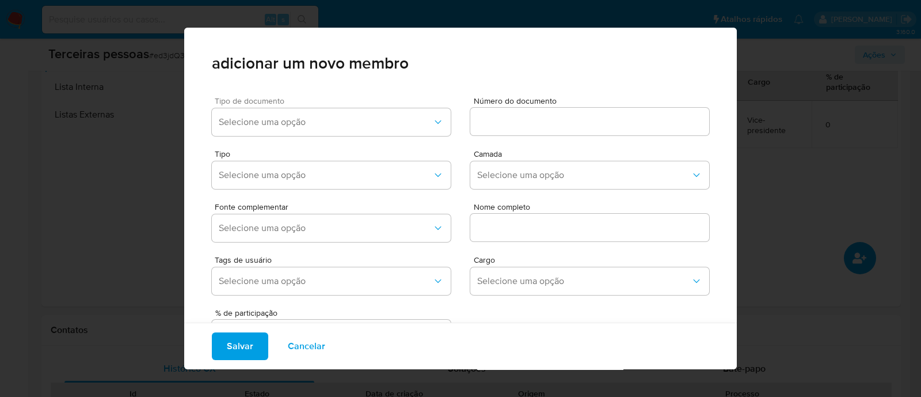
click at [382, 105] on div "Tipo de documento Selecione uma opção" at bounding box center [331, 119] width 239 height 44
click at [348, 135] on button "Selecione uma opção" at bounding box center [331, 122] width 239 height 28
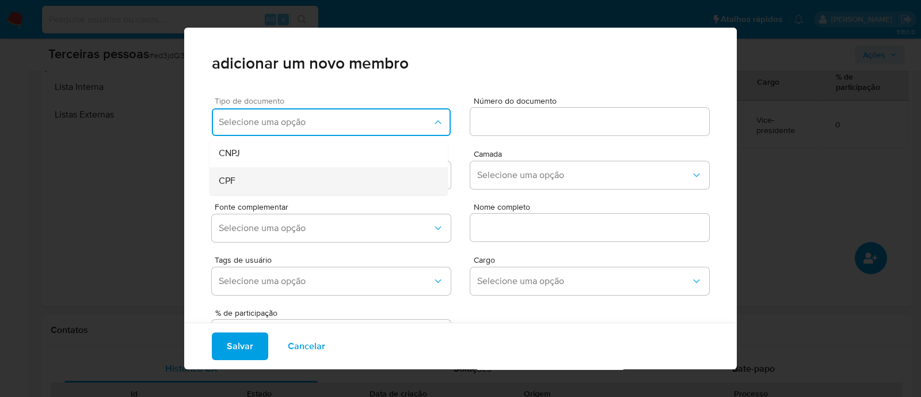
click at [252, 194] on div "CPF" at bounding box center [307, 181] width 176 height 28
click at [475, 116] on input at bounding box center [589, 121] width 239 height 15
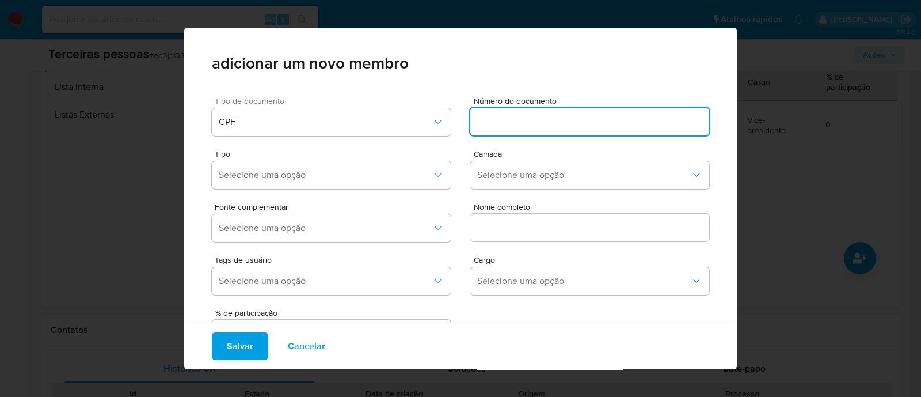
paste input "52278506668"
type input "52278506668"
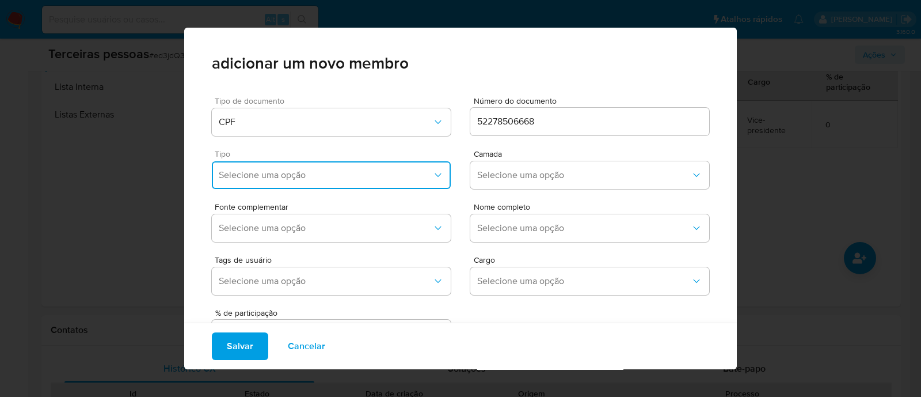
click at [337, 165] on button "Selecione uma opção" at bounding box center [331, 175] width 239 height 28
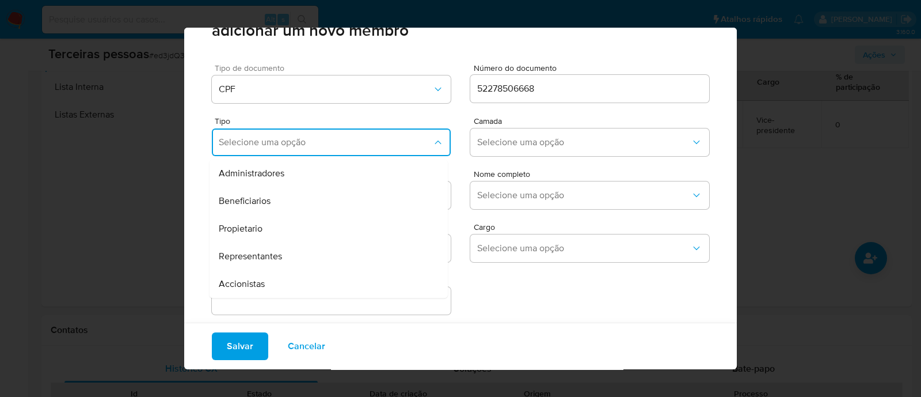
scroll to position [47, 0]
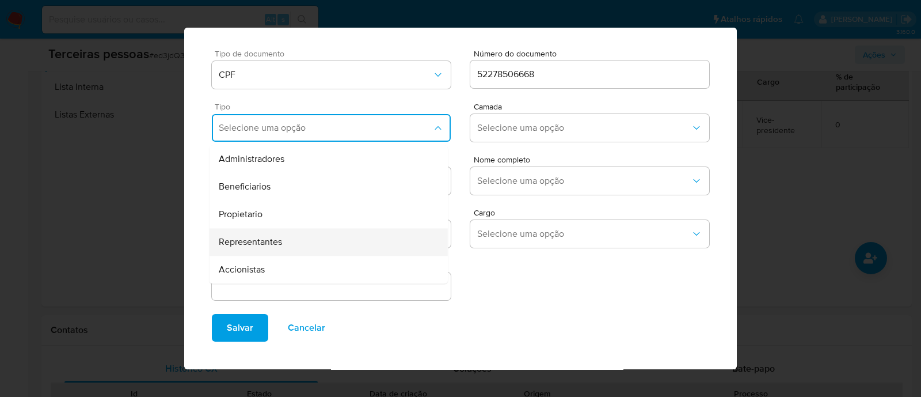
click at [294, 235] on div "Representantes" at bounding box center [307, 242] width 176 height 28
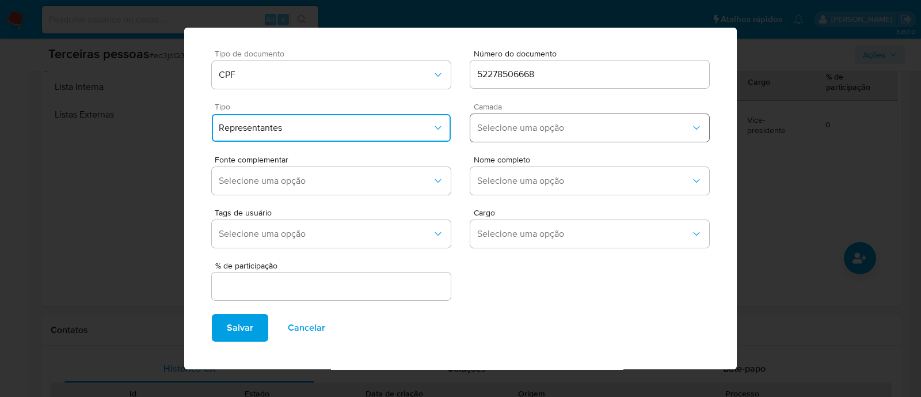
click at [509, 130] on span "Selecione uma opção" at bounding box center [584, 128] width 214 height 12
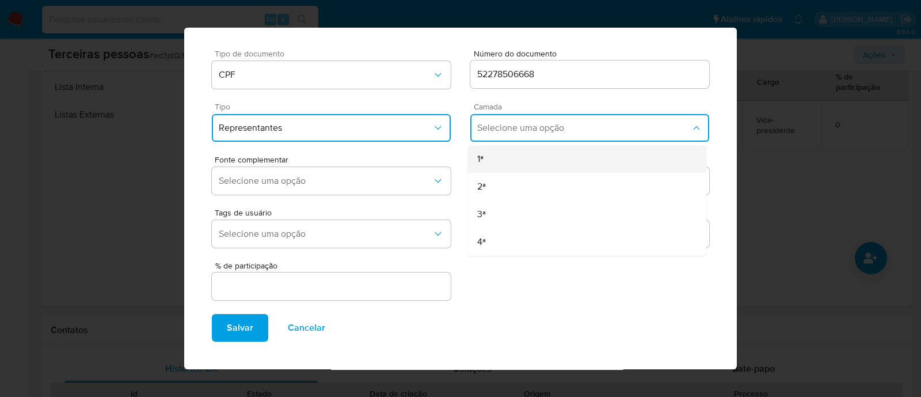
click at [499, 151] on div "1ª" at bounding box center [565, 159] width 176 height 28
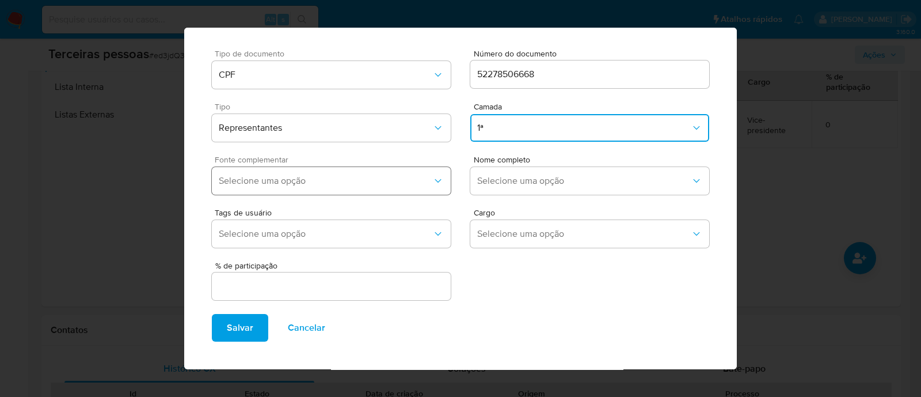
click at [387, 168] on button "Selecione uma opção" at bounding box center [331, 181] width 239 height 28
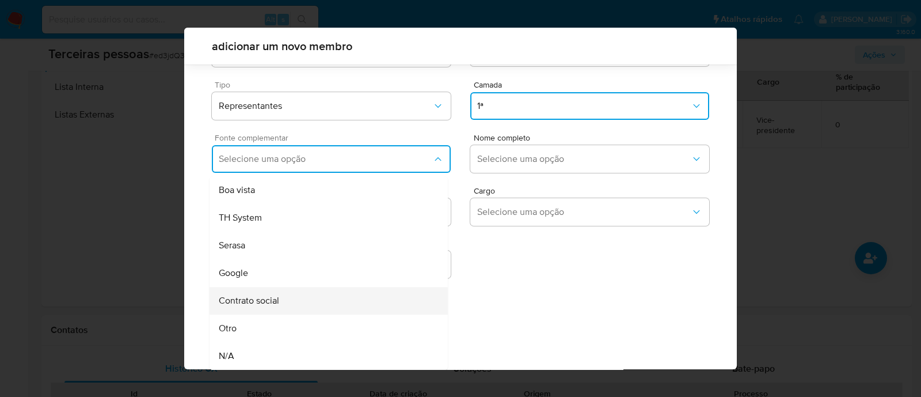
click at [294, 294] on div "Contrato social" at bounding box center [307, 301] width 176 height 28
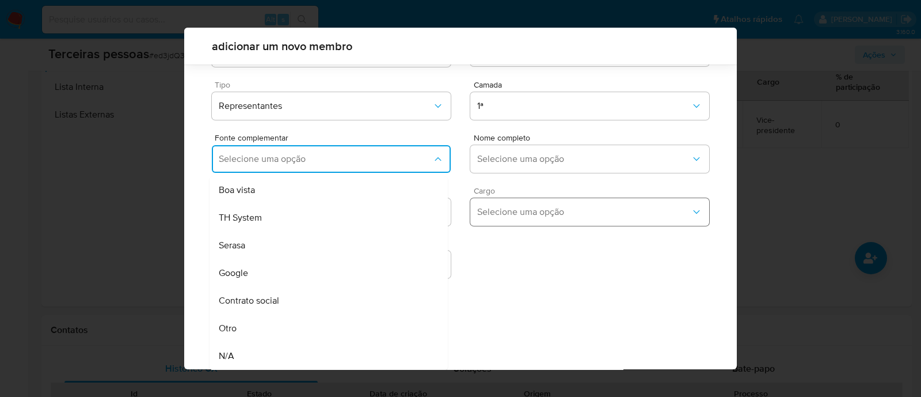
scroll to position [42, 0]
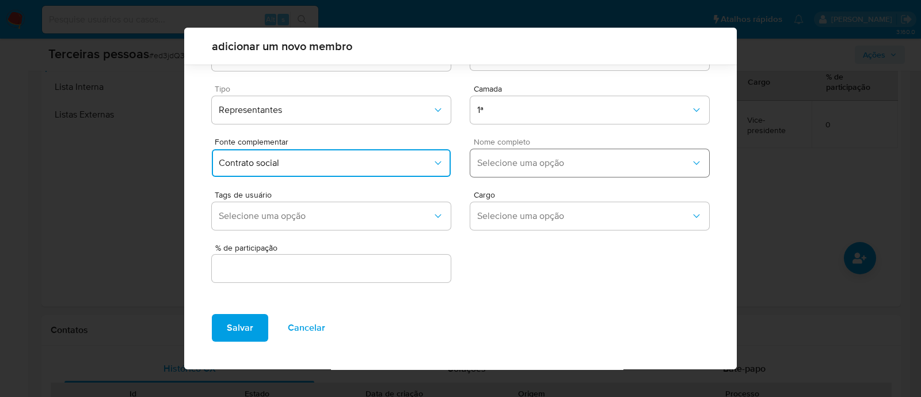
click at [534, 163] on span "Selecione uma opção" at bounding box center [584, 163] width 214 height 12
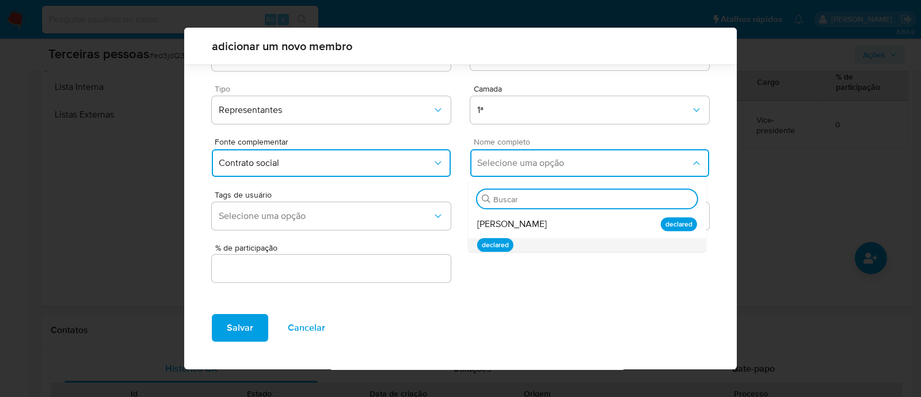
click at [559, 238] on li "declared" at bounding box center [587, 245] width 238 height 14
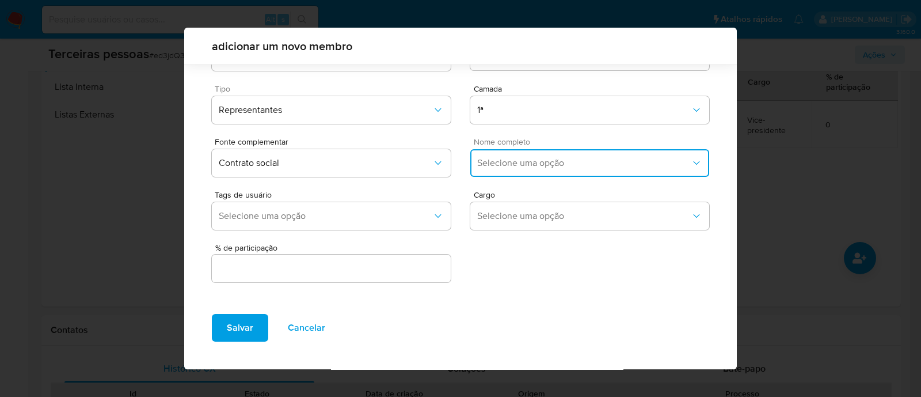
click at [534, 163] on span "Selecione uma opção" at bounding box center [584, 163] width 214 height 12
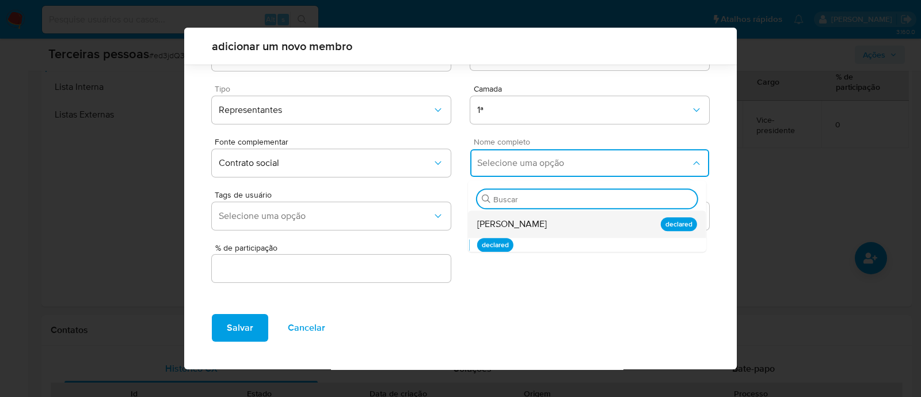
click at [547, 227] on span "Patricia Mendes Santos Quintiliano" at bounding box center [512, 224] width 70 height 12
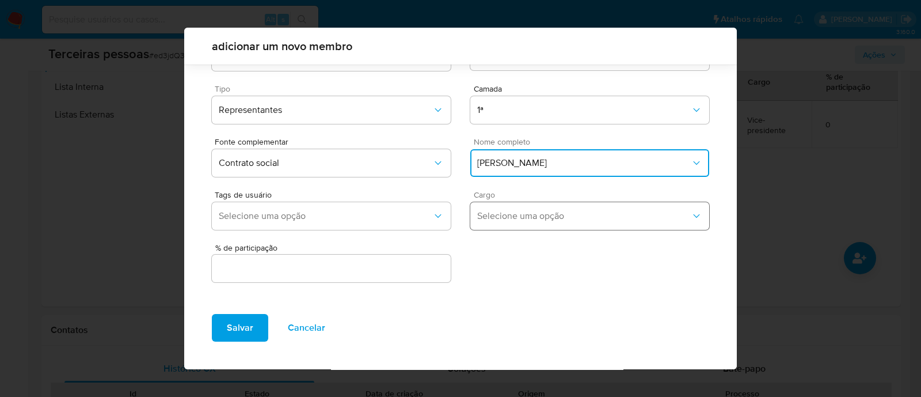
click at [532, 215] on span "Selecione uma opção" at bounding box center [584, 216] width 214 height 12
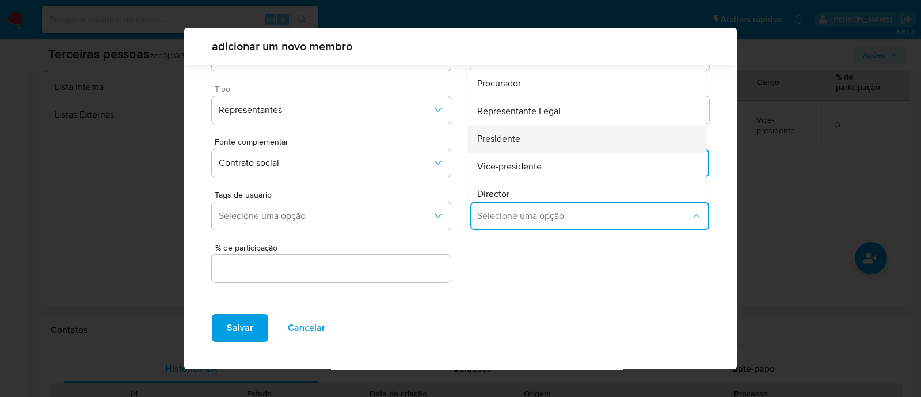
click at [537, 144] on div "Presidente" at bounding box center [565, 139] width 176 height 28
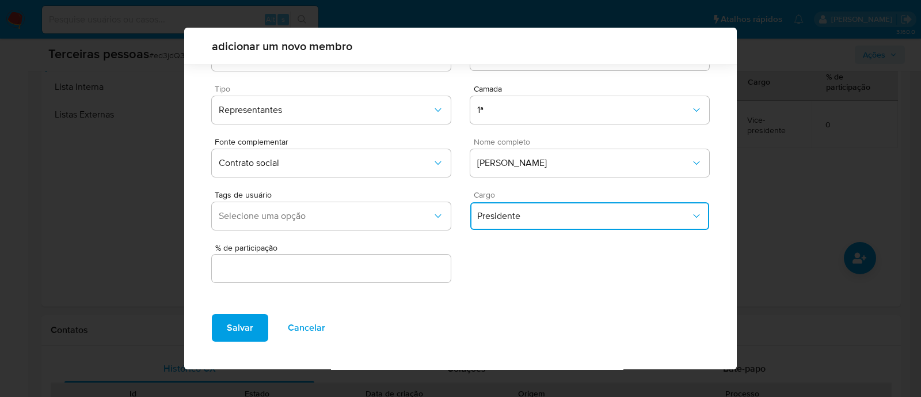
click at [389, 284] on div "Tipo de documento CPF Número do documento 52278506668 Tipo Representantes Camad…" at bounding box center [460, 163] width 553 height 283
click at [394, 272] on input "text" at bounding box center [331, 268] width 239 height 15
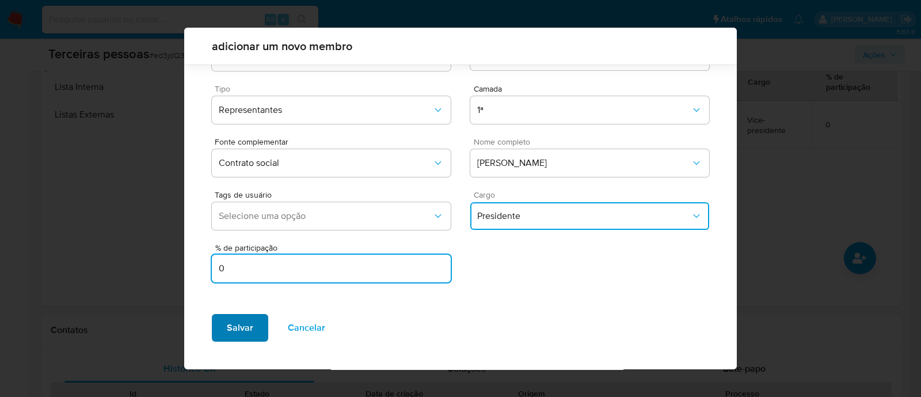
type input "0"
click at [258, 324] on button "Salvar" at bounding box center [240, 328] width 56 height 28
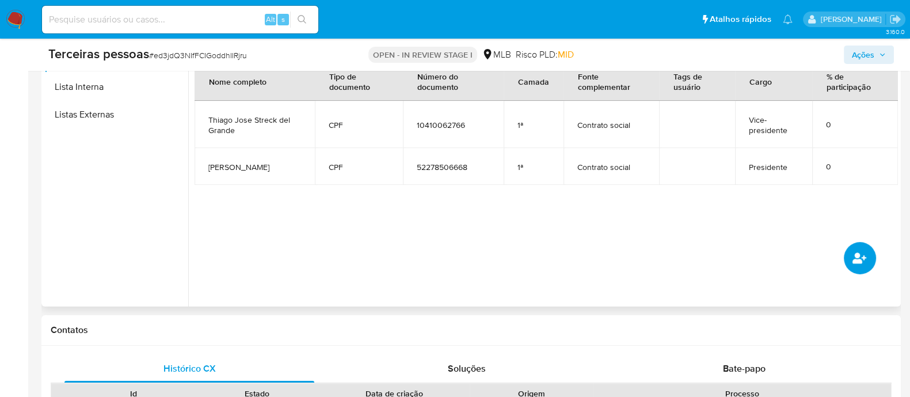
click at [859, 260] on icon "common.add_complementary_information" at bounding box center [860, 257] width 14 height 11
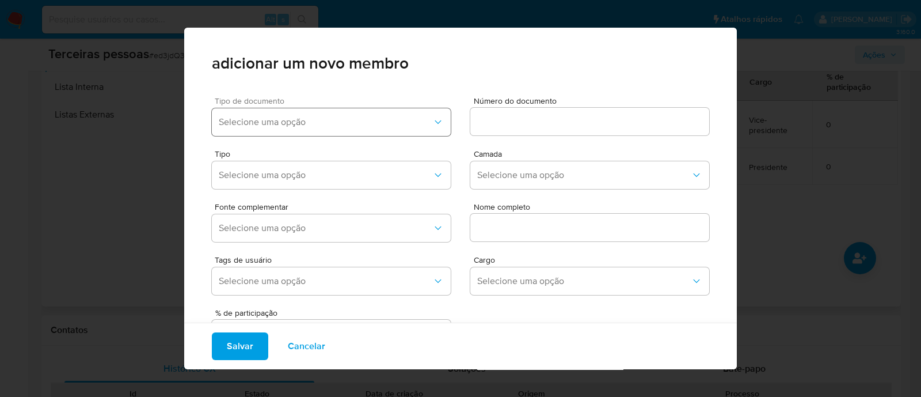
drag, startPoint x: 358, startPoint y: 119, endPoint x: 361, endPoint y: 131, distance: 12.4
click at [359, 119] on span "Selecione uma opção" at bounding box center [326, 122] width 214 height 12
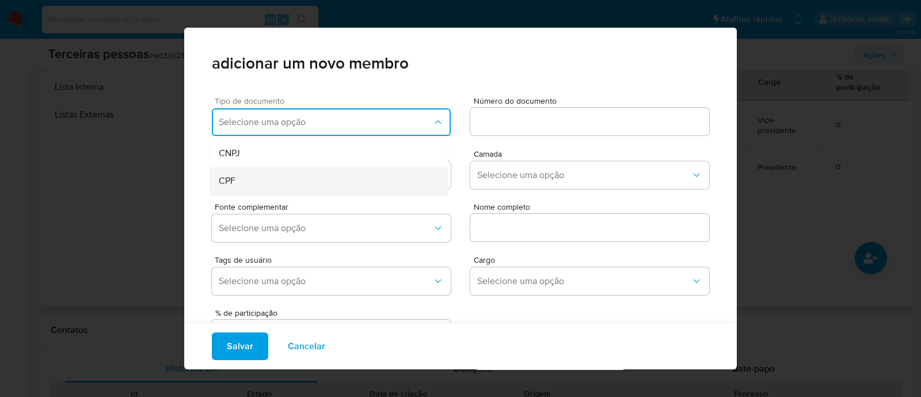
click at [256, 182] on div "CPF" at bounding box center [307, 181] width 176 height 28
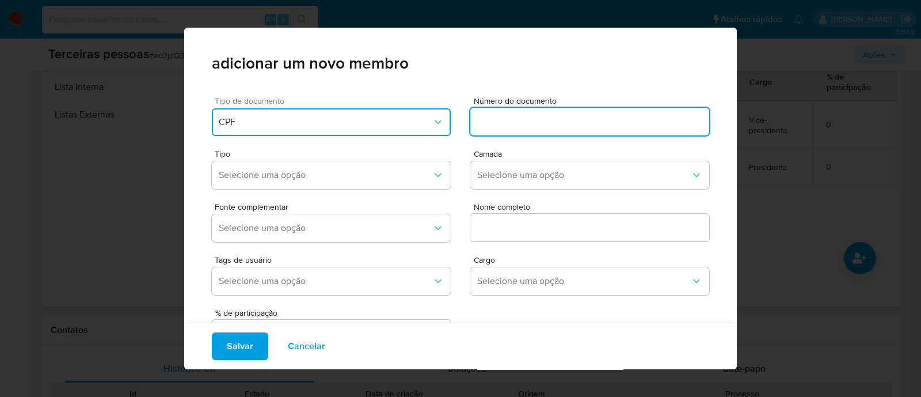
click at [511, 125] on input at bounding box center [589, 121] width 239 height 15
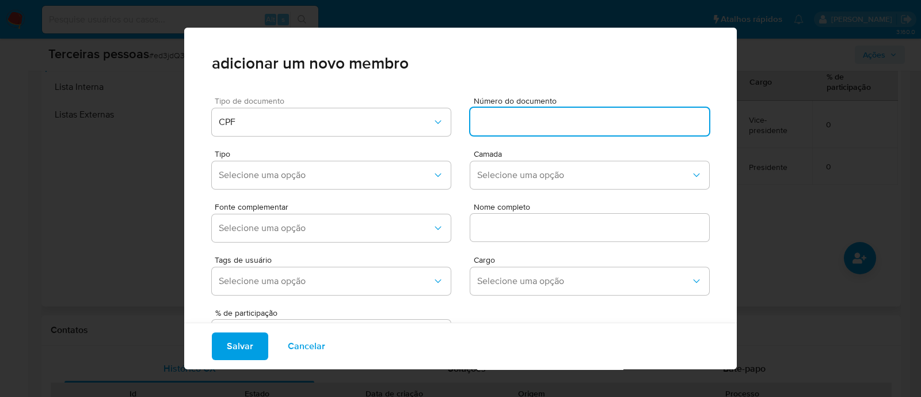
paste input "08103758698"
type input "08103758698"
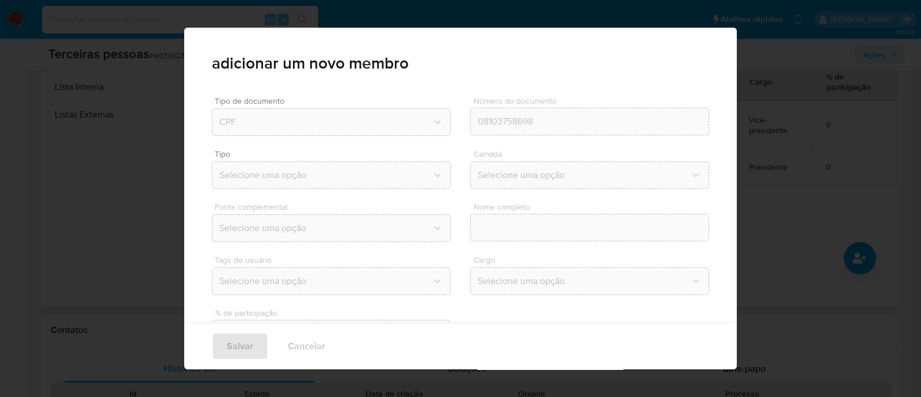
type input "Emmanuelle Aparecida Pita"
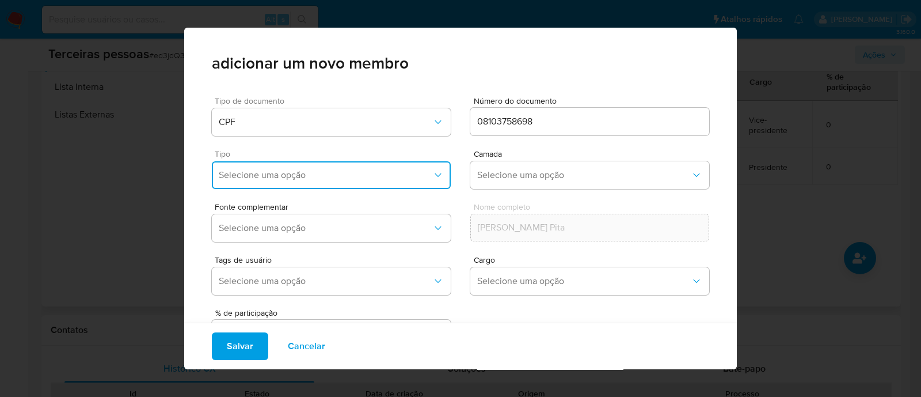
click at [336, 179] on span "Selecione uma opção" at bounding box center [326, 175] width 214 height 12
click at [317, 310] on div "Accionistas" at bounding box center [307, 317] width 176 height 28
click at [520, 177] on span "Selecione uma opção" at bounding box center [584, 175] width 214 height 12
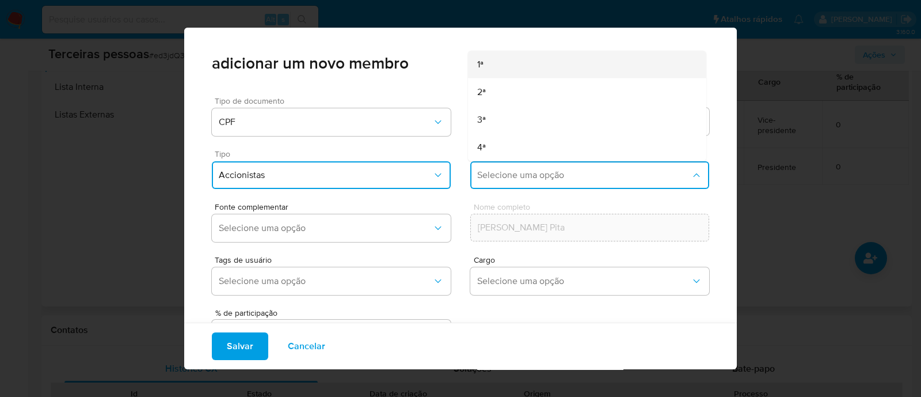
click at [492, 64] on div "1ª" at bounding box center [565, 65] width 176 height 28
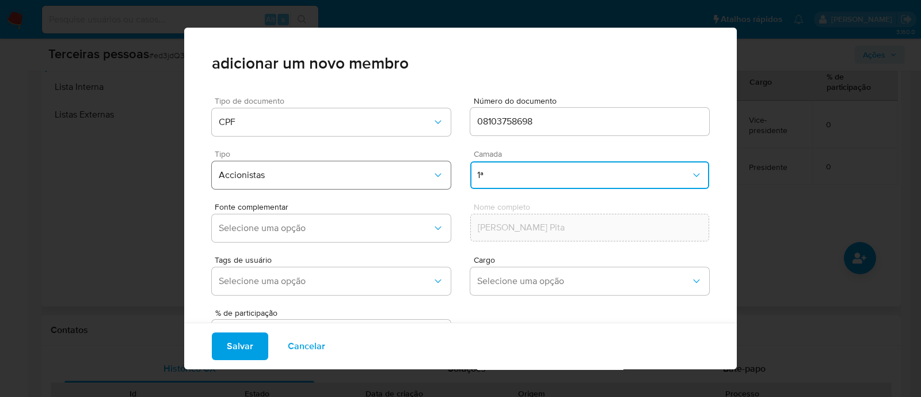
click at [417, 170] on span "Accionistas" at bounding box center [326, 175] width 214 height 12
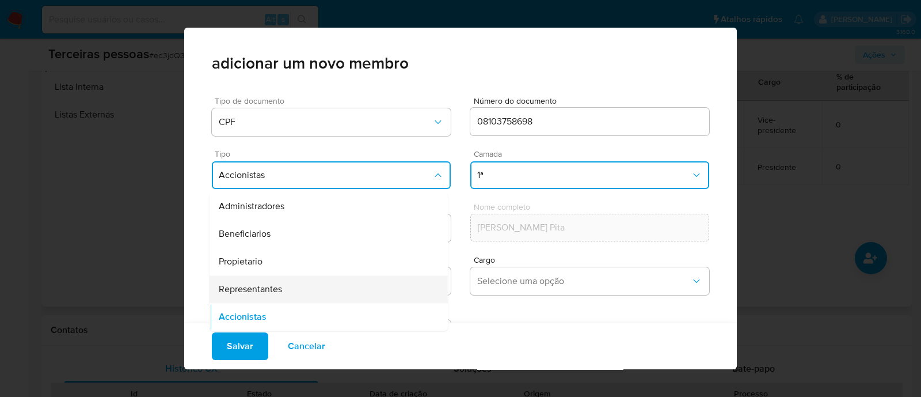
click at [274, 283] on span "Representantes" at bounding box center [250, 289] width 63 height 12
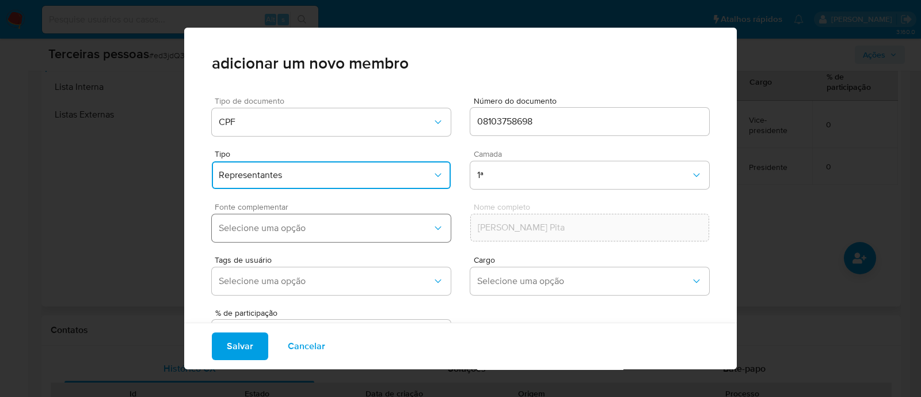
click at [368, 219] on button "Selecione uma opção" at bounding box center [331, 228] width 239 height 28
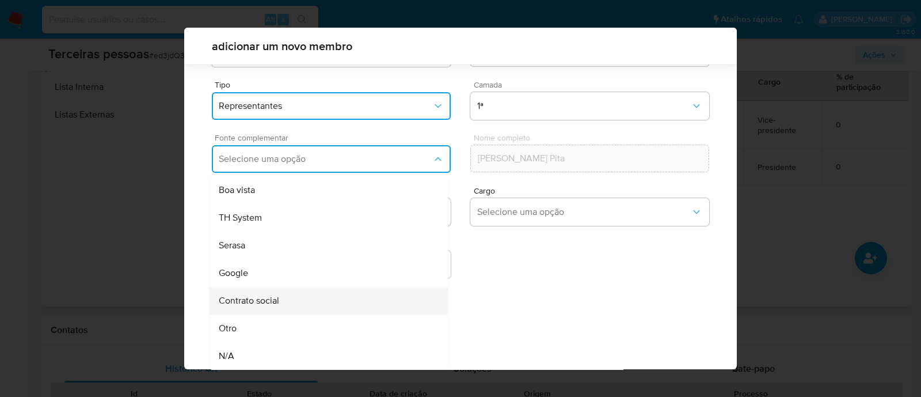
click at [363, 299] on div "Contrato social" at bounding box center [307, 301] width 176 height 28
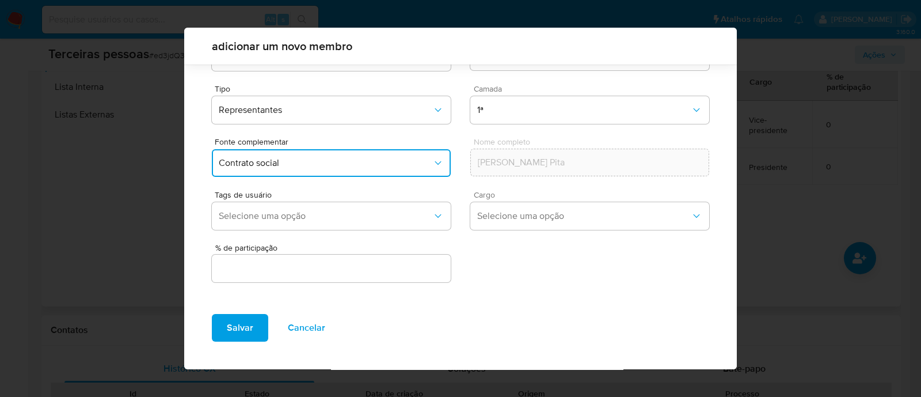
click at [579, 200] on div "Cargo Selecione uma opção" at bounding box center [589, 213] width 239 height 44
click at [578, 207] on button "Selecione uma opção" at bounding box center [589, 216] width 239 height 28
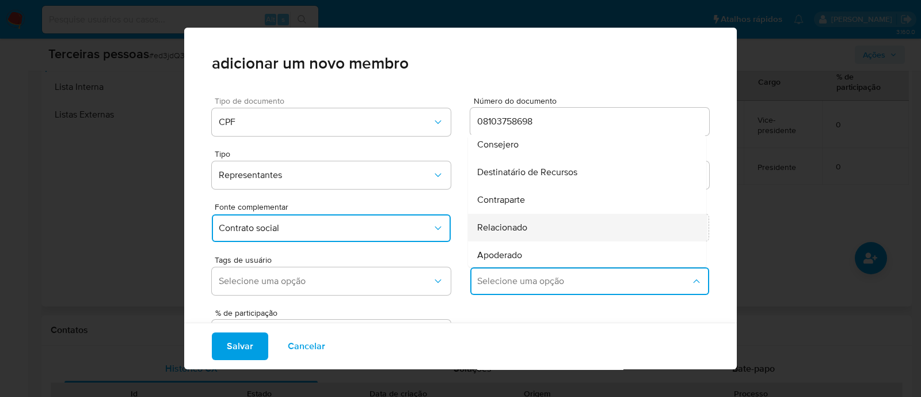
scroll to position [172, 0]
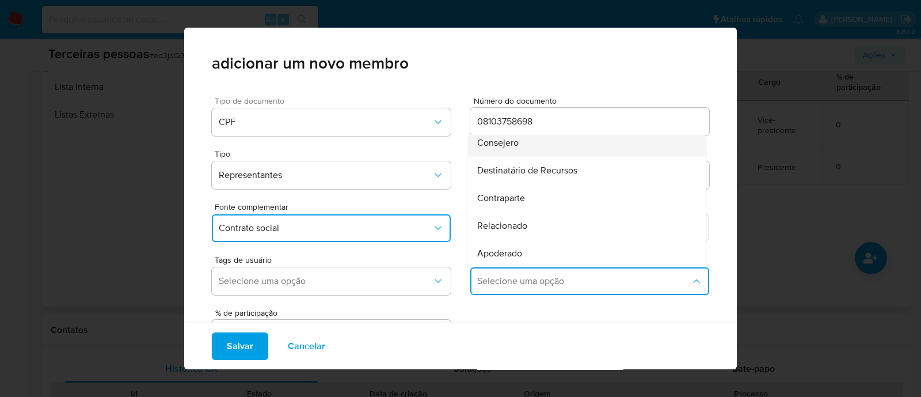
click at [515, 147] on div "Consejero" at bounding box center [565, 143] width 176 height 28
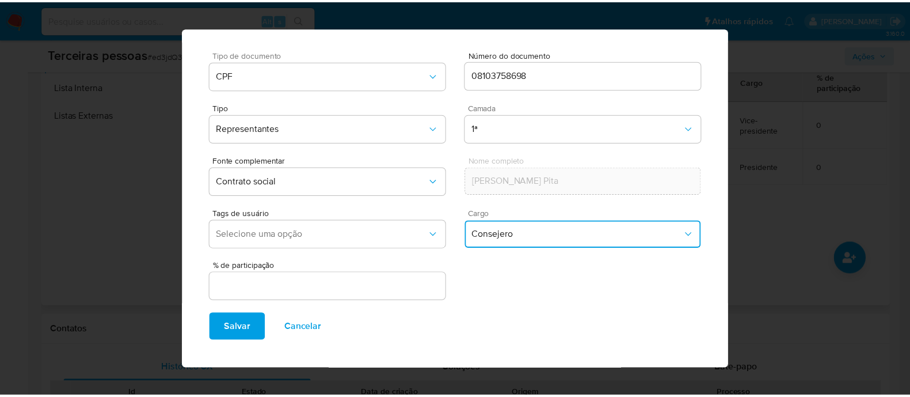
scroll to position [47, 0]
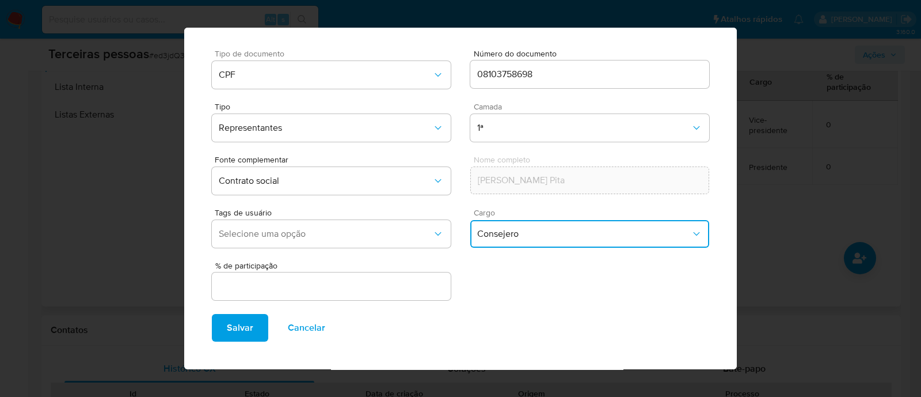
click at [280, 279] on input "text" at bounding box center [331, 286] width 239 height 15
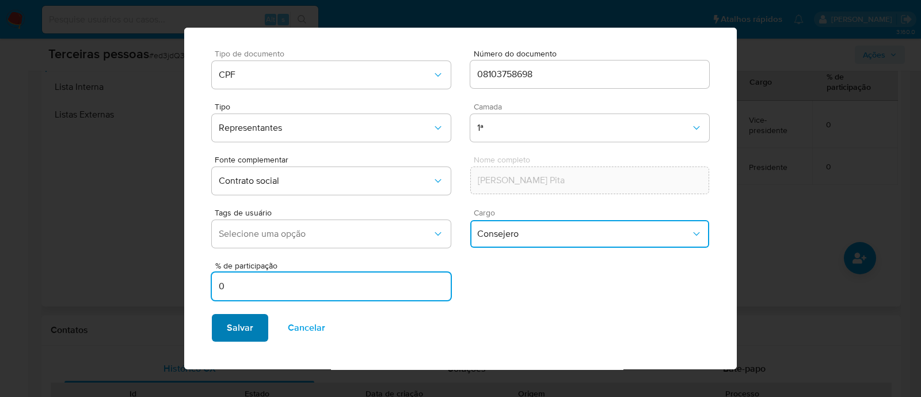
type input "0"
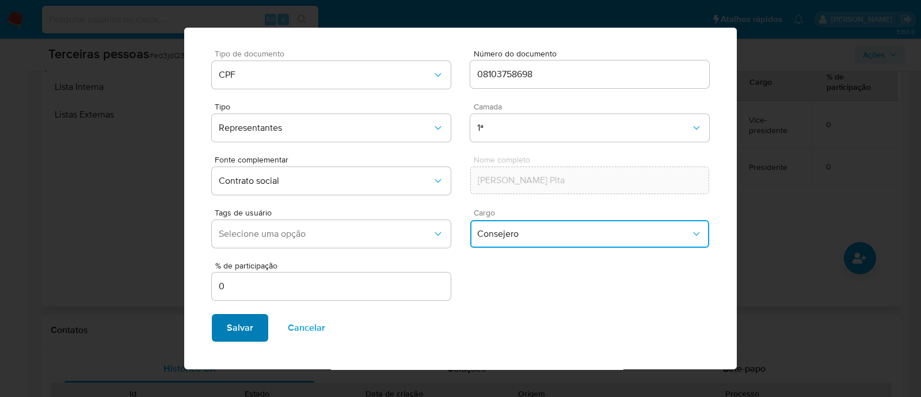
click at [255, 333] on button "Salvar" at bounding box center [240, 328] width 56 height 28
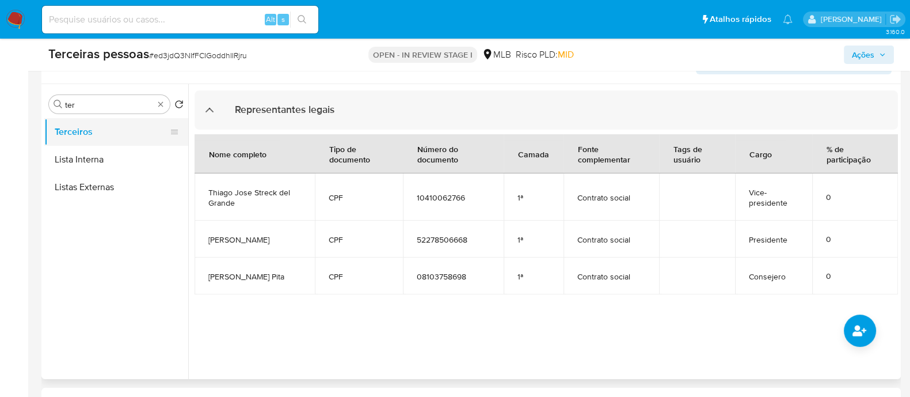
scroll to position [143, 0]
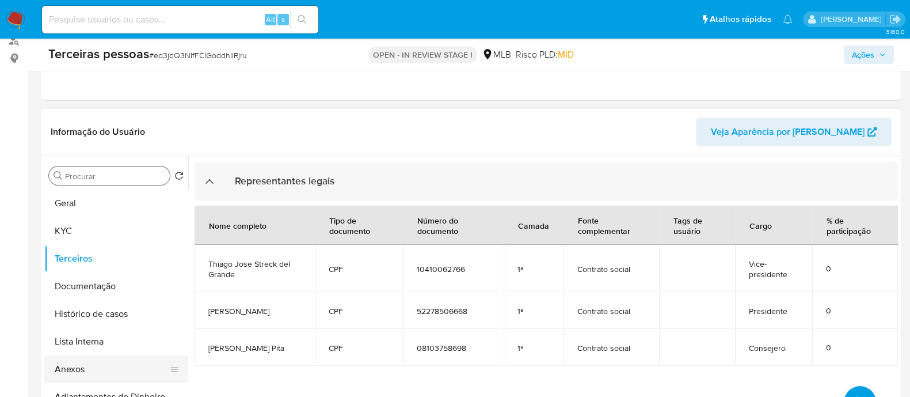
click at [85, 358] on button "Anexos" at bounding box center [111, 369] width 135 height 28
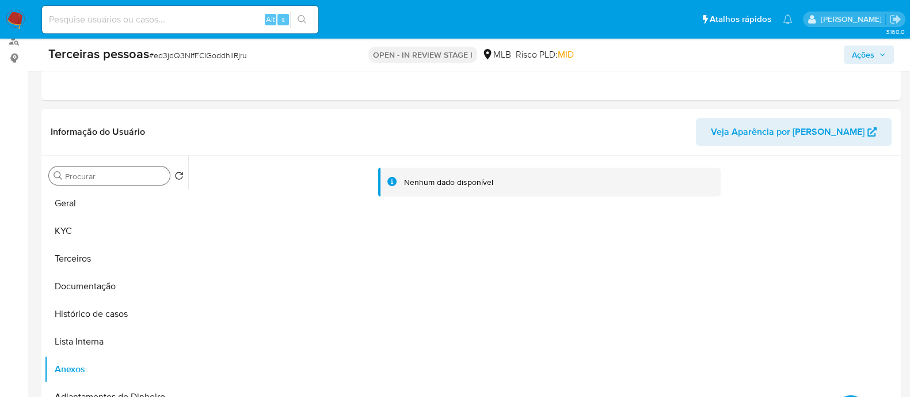
click at [291, 247] on div "Nenhum dado disponível" at bounding box center [543, 302] width 710 height 295
click at [92, 214] on button "Geral" at bounding box center [111, 203] width 135 height 28
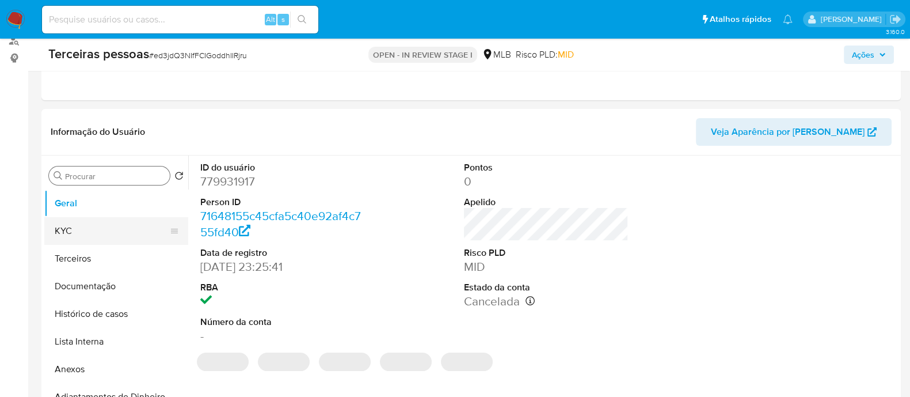
click at [109, 227] on button "KYC" at bounding box center [111, 231] width 135 height 28
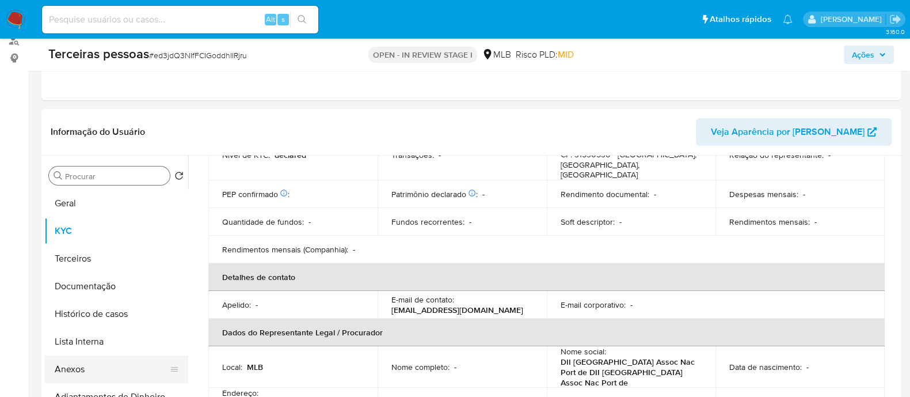
scroll to position [515, 0]
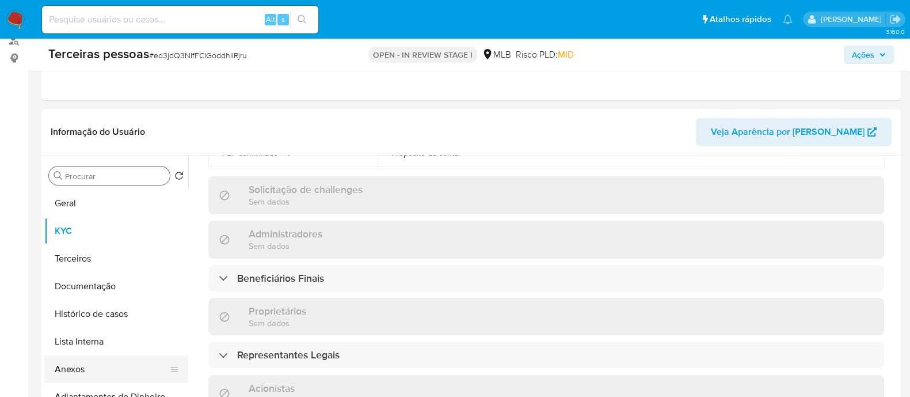
click at [80, 367] on button "Anexos" at bounding box center [111, 369] width 135 height 28
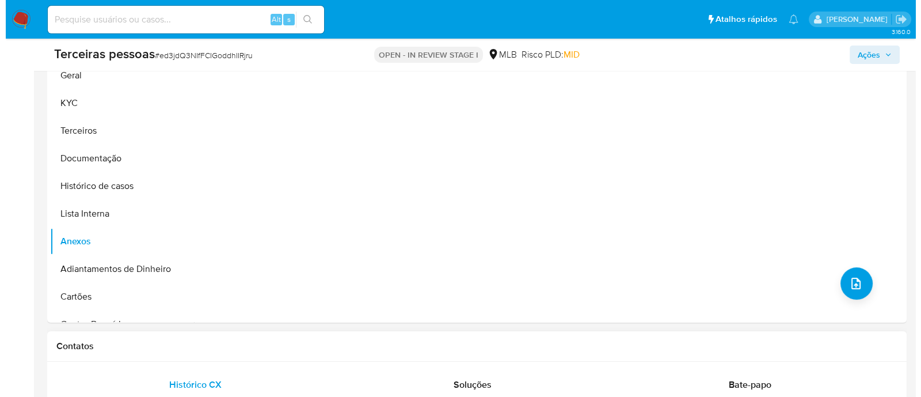
scroll to position [360, 0]
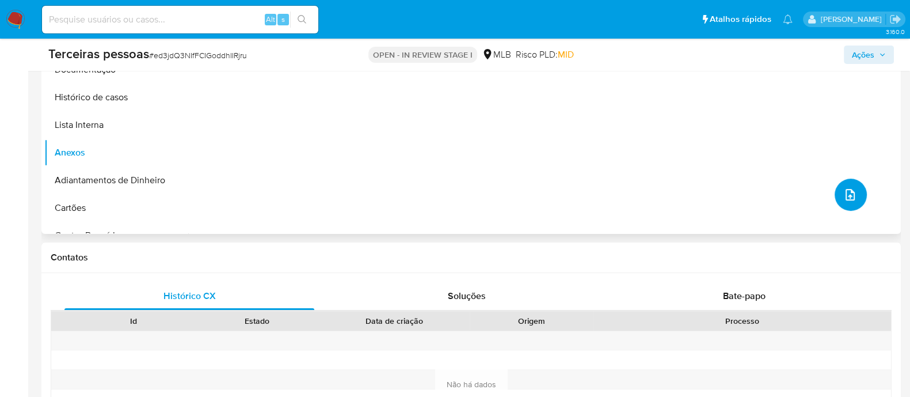
click at [853, 197] on button "upload-file" at bounding box center [851, 194] width 32 height 32
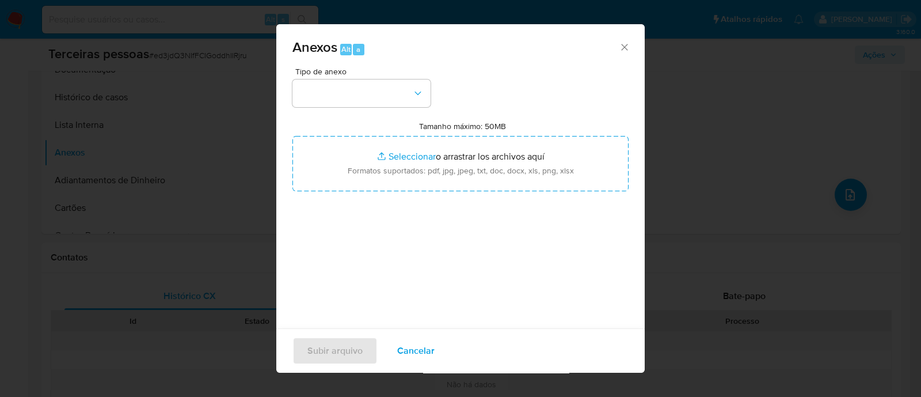
click at [409, 108] on div "Tipo de anexo Tamanho máximo: 50MB Seleccionar archivos Seleccionar o arrastrar…" at bounding box center [460, 203] width 336 height 272
click at [386, 97] on button "button" at bounding box center [361, 93] width 138 height 28
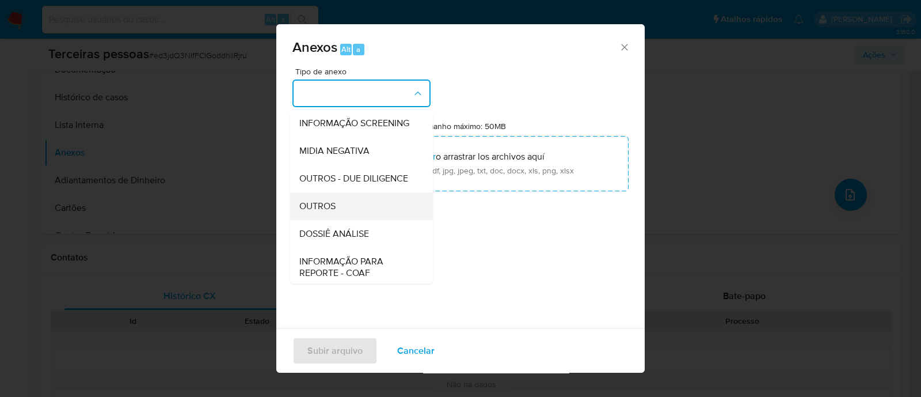
scroll to position [177, 0]
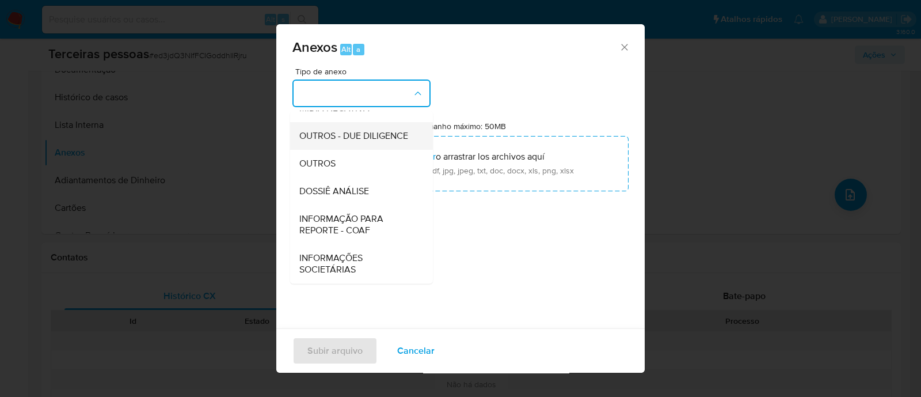
click at [325, 130] on span "OUTROS - DUE DILIGENCE" at bounding box center [353, 136] width 109 height 12
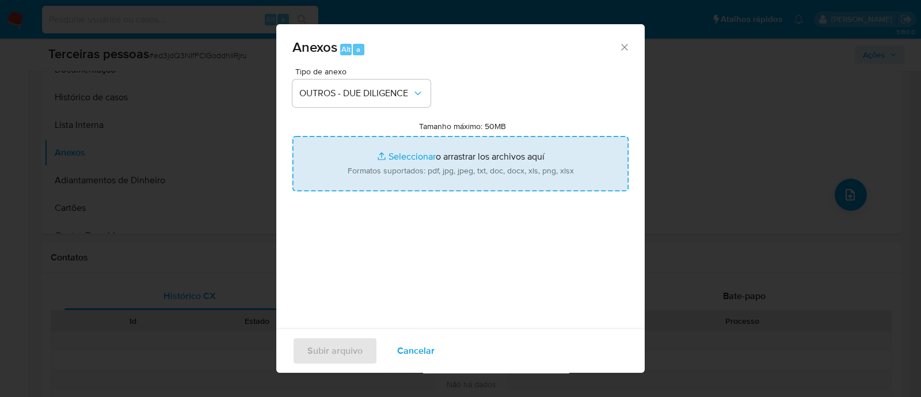
click at [444, 142] on input "Tamanho máximo: 50MB Seleccionar archivos" at bounding box center [460, 163] width 336 height 55
click at [538, 149] on input "Tamanho máximo: 50MB Seleccionar archivos" at bounding box center [460, 163] width 336 height 55
type input "C:\fakepath\Matriz de Risco - DII BRASIL- ASSOCIACAO NACIONAL DOS PORTADORES DE…"
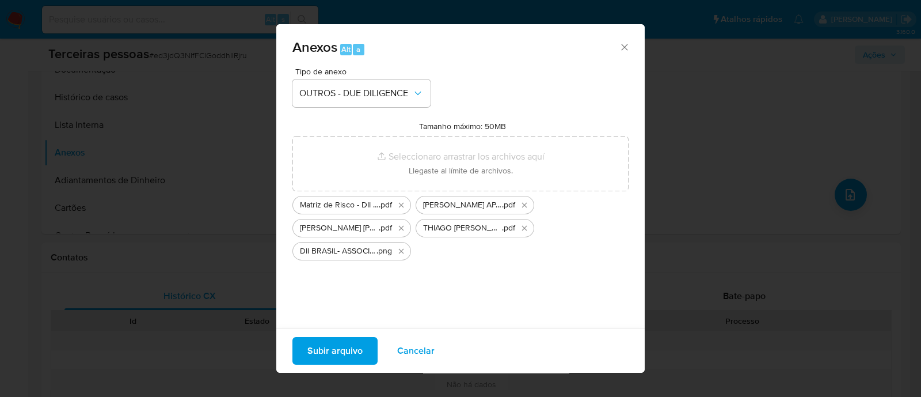
click at [339, 352] on span "Subir arquivo" at bounding box center [334, 350] width 55 height 25
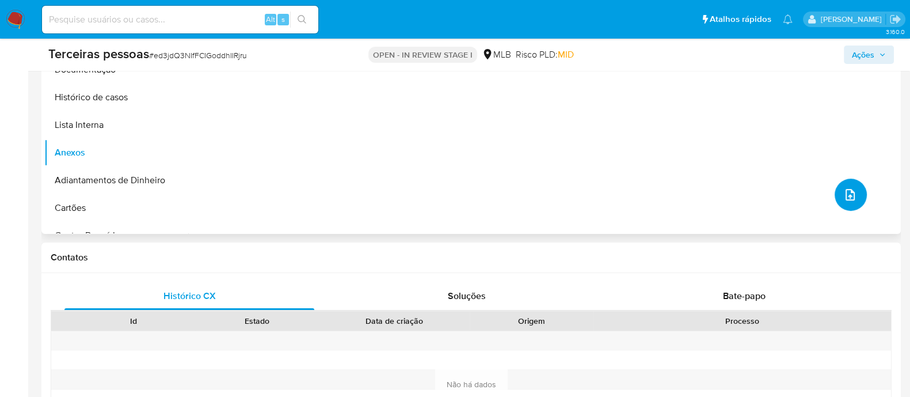
click at [835, 191] on button "upload-file" at bounding box center [851, 194] width 32 height 32
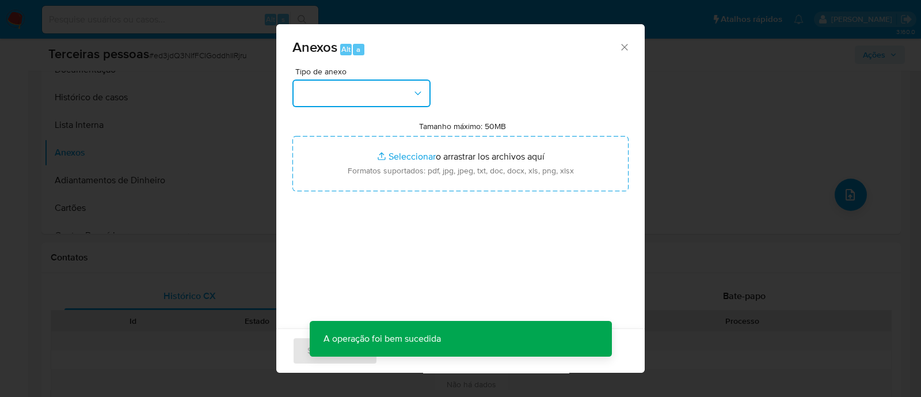
click at [300, 87] on button "button" at bounding box center [361, 93] width 138 height 28
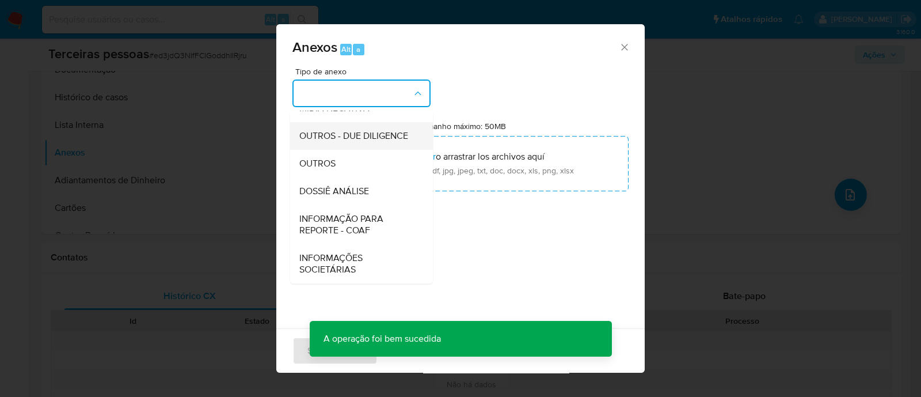
click at [345, 142] on div "OUTROS - DUE DILIGENCE" at bounding box center [357, 136] width 117 height 28
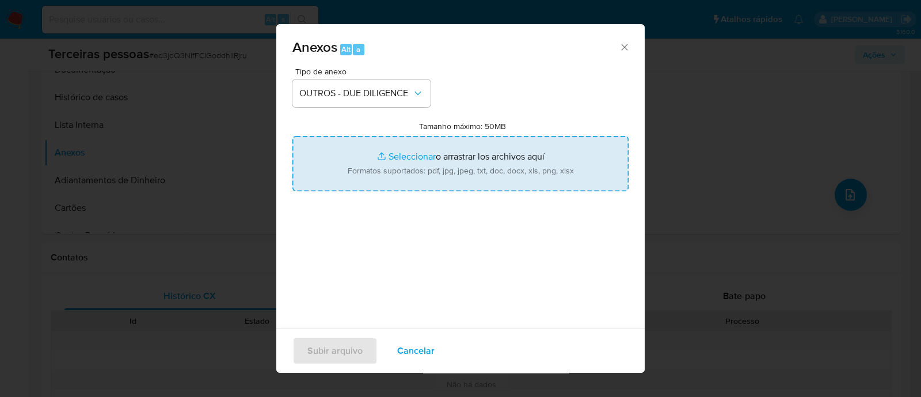
click at [547, 146] on input "Tamanho máximo: 50MB Seleccionar archivos" at bounding box center [460, 163] width 336 height 55
type input "C:\fakepath\DII BRASIL- ASSOCIACAO NACIONAL DOS PORTADORES DE DOENCAS INFLAMATO…"
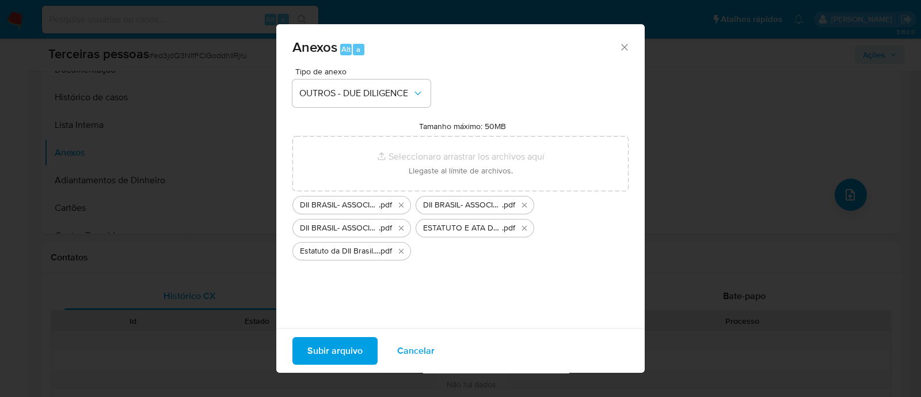
click at [344, 363] on span "Subir arquivo" at bounding box center [334, 350] width 55 height 25
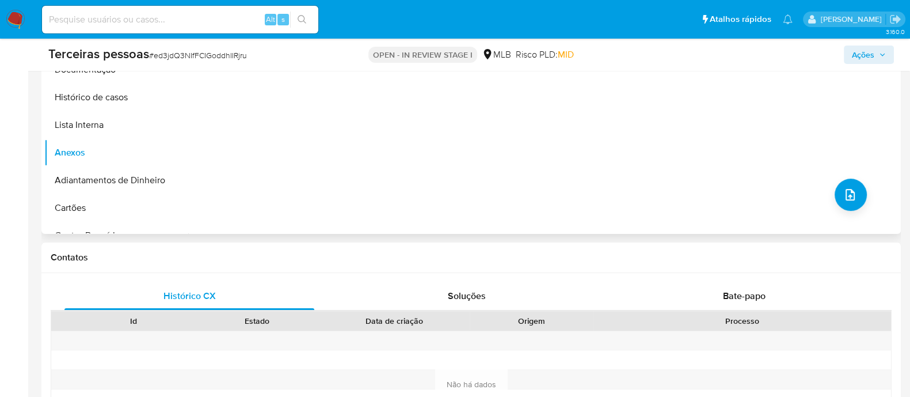
click at [343, 165] on div "Nenhum dado disponível" at bounding box center [543, 86] width 710 height 295
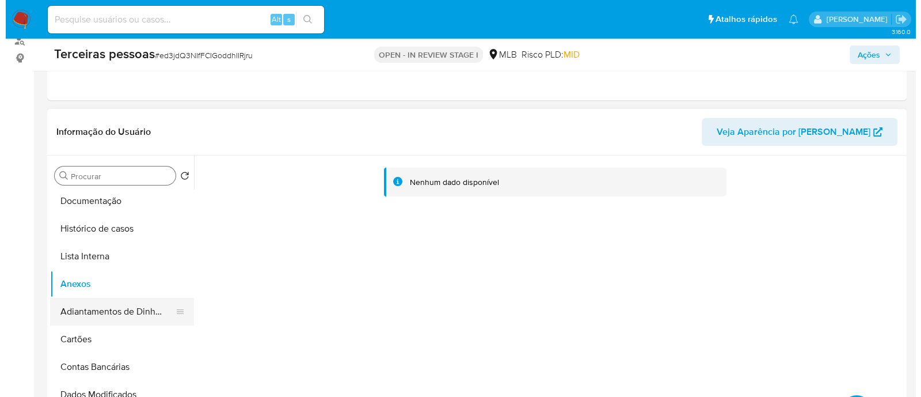
scroll to position [143, 0]
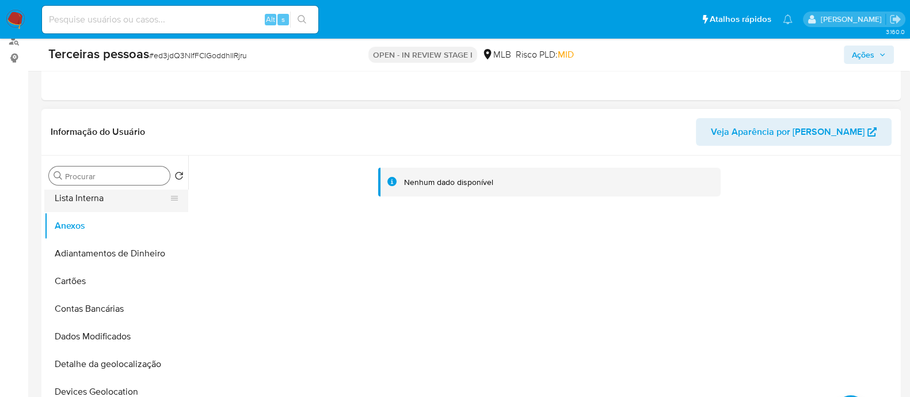
click at [93, 195] on button "Lista Interna" at bounding box center [111, 198] width 135 height 28
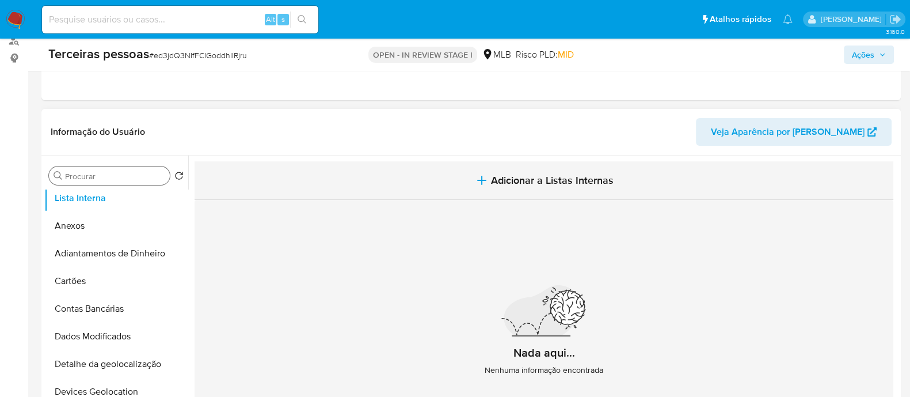
click at [424, 188] on button "Adicionar a Listas Internas" at bounding box center [544, 180] width 699 height 39
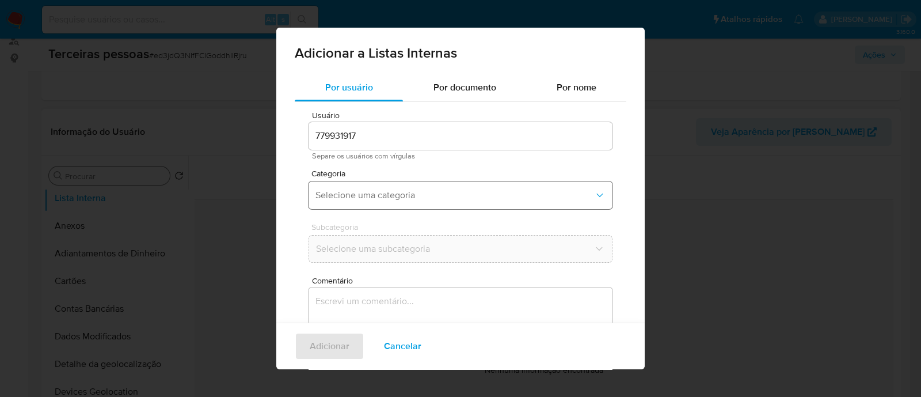
click at [475, 196] on span "Selecione uma categoria" at bounding box center [454, 195] width 279 height 12
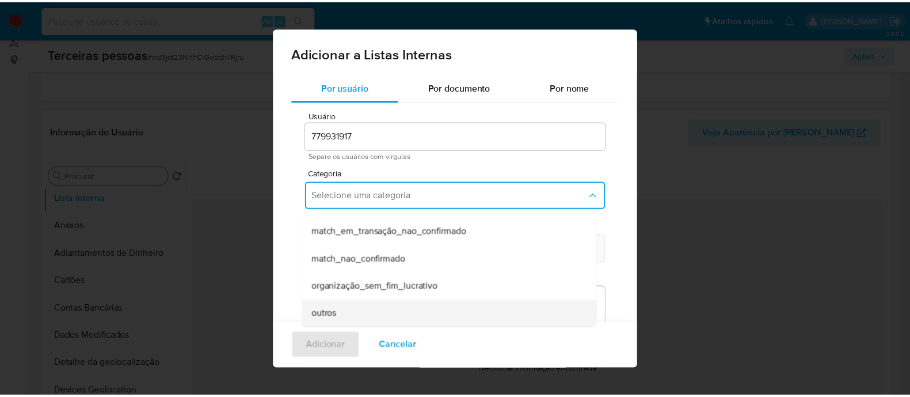
scroll to position [271, 0]
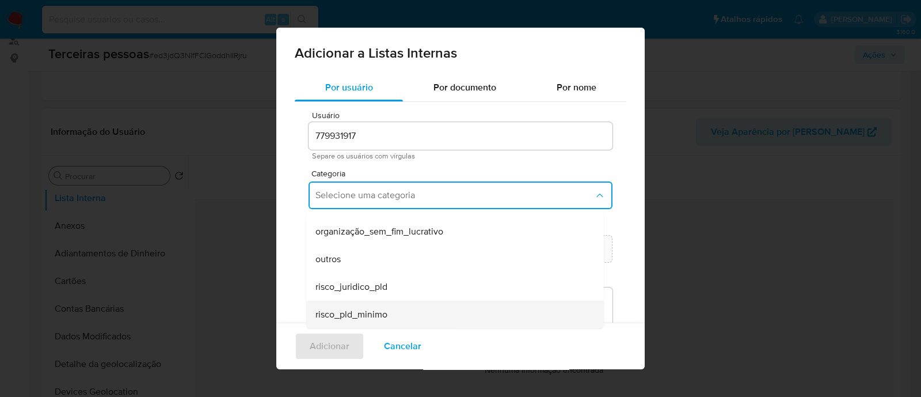
click at [470, 306] on div "risco_pld_minimo" at bounding box center [451, 314] width 272 height 28
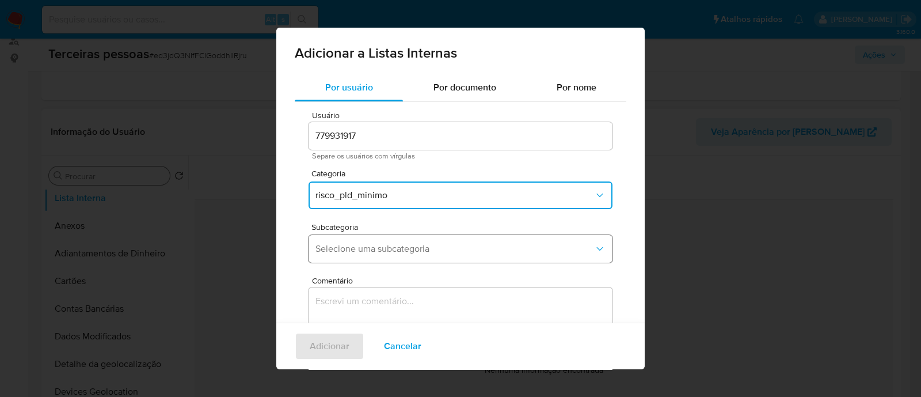
click at [385, 237] on button "Selecione uma subcategoria" at bounding box center [461, 249] width 304 height 28
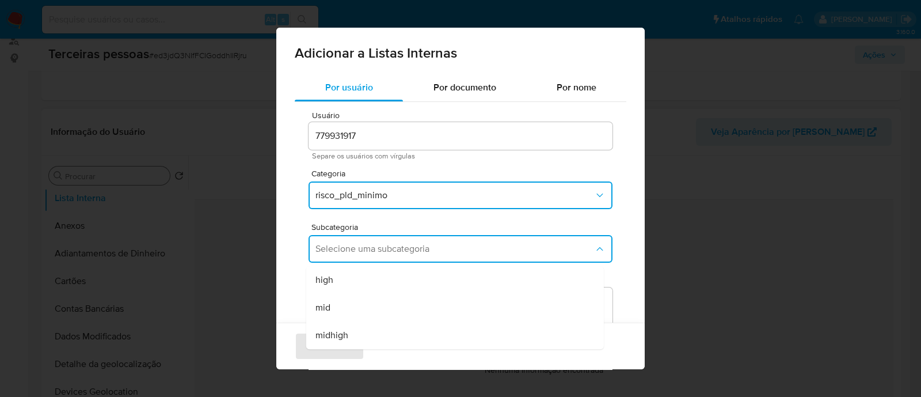
drag, startPoint x: 381, startPoint y: 303, endPoint x: 455, endPoint y: 288, distance: 76.3
click at [382, 303] on div "mid" at bounding box center [451, 308] width 272 height 28
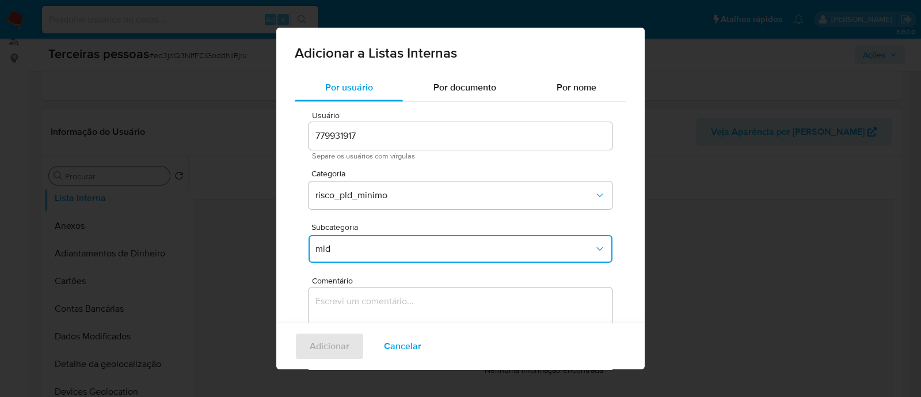
click at [459, 286] on div "Comentário 0 / 400 400 caracteres restantes" at bounding box center [461, 341] width 304 height 131
click at [467, 315] on textarea "Comentário" at bounding box center [461, 342] width 304 height 111
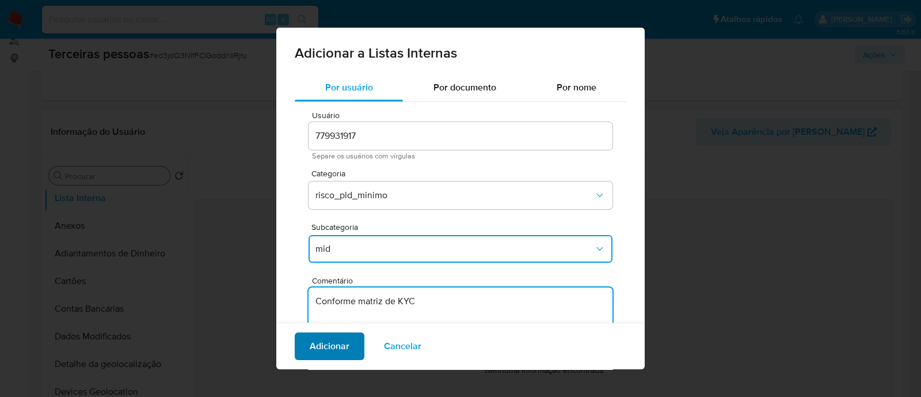
type textarea "Conforme matriz de KYC"
click at [344, 347] on span "Adicionar" at bounding box center [330, 345] width 40 height 25
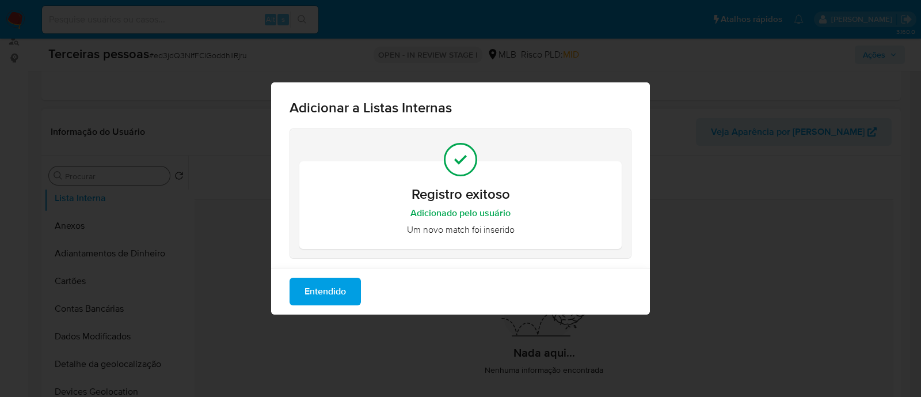
click at [337, 295] on span "Entendido" at bounding box center [325, 291] width 41 height 25
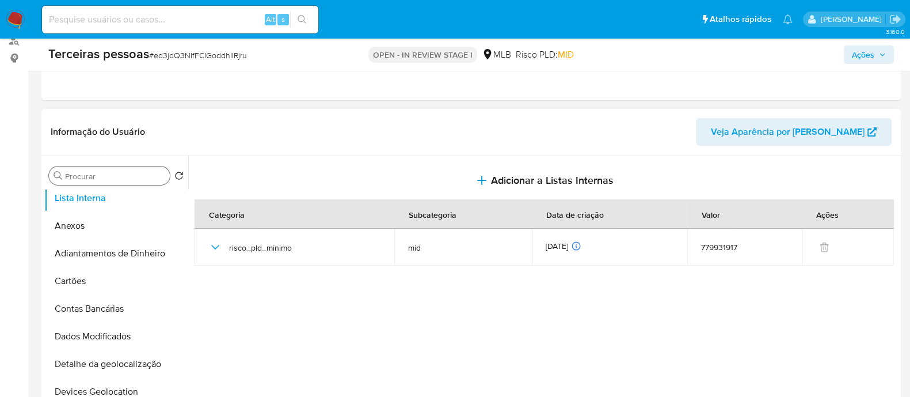
click at [878, 50] on span "Ações" at bounding box center [869, 55] width 34 height 16
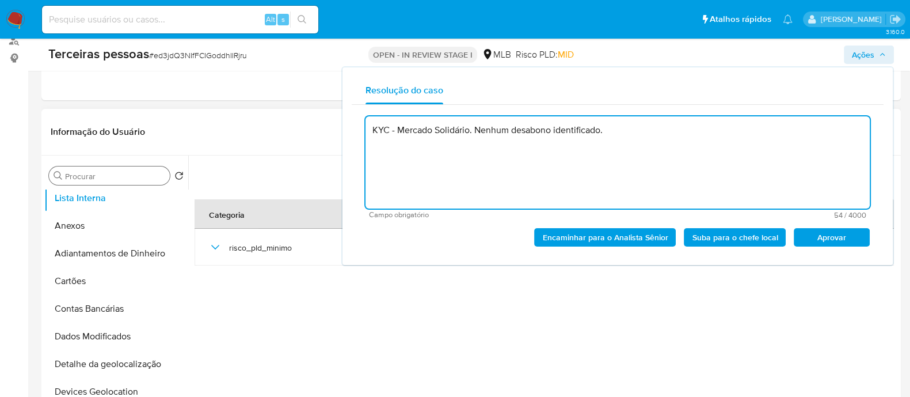
click at [389, 131] on textarea "KYC - Mercado Solidário. Nenhum desabono identificado." at bounding box center [618, 162] width 504 height 92
drag, startPoint x: 393, startPoint y: 132, endPoint x: 469, endPoint y: 129, distance: 76.6
click at [469, 129] on textarea "KYC - Mercado Solidário. Nenhum desabono identificado." at bounding box center [618, 162] width 504 height 92
click at [845, 237] on span "Aprovar" at bounding box center [832, 237] width 60 height 16
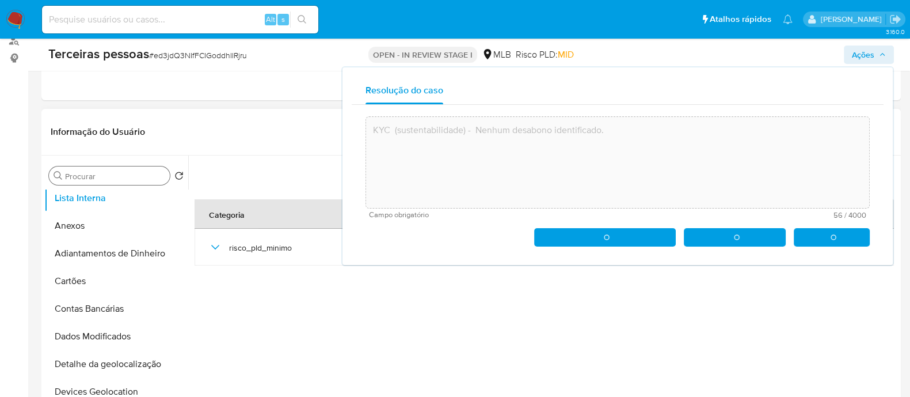
type textarea "KYC (sustentabilidade) - Nenhum desabono identificado."
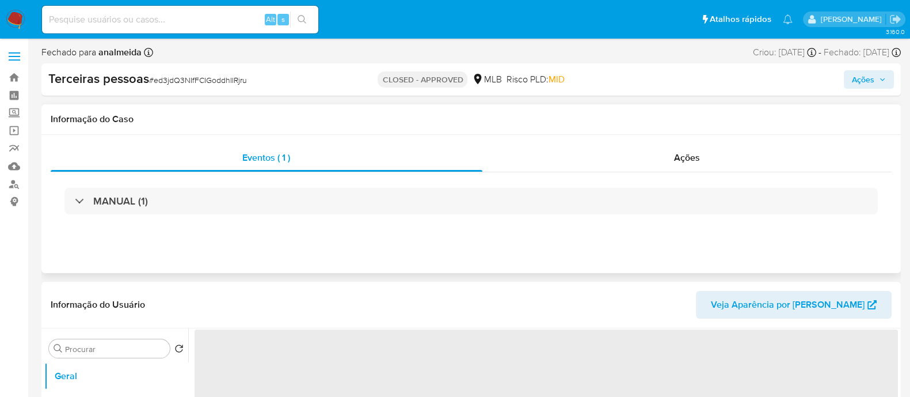
select select "10"
